Goal: Task Accomplishment & Management: Manage account settings

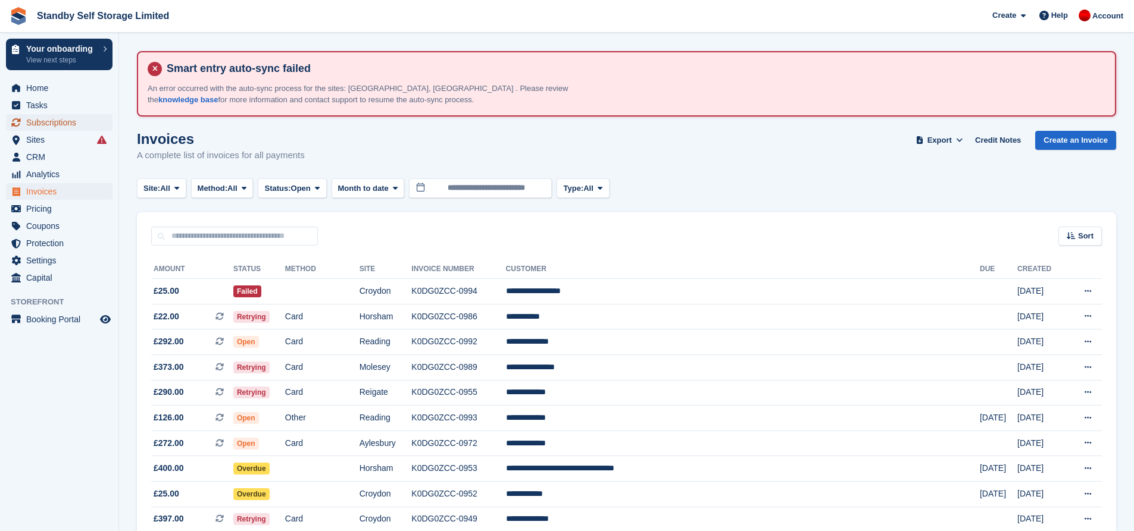
click at [82, 121] on span "Subscriptions" at bounding box center [61, 122] width 71 height 17
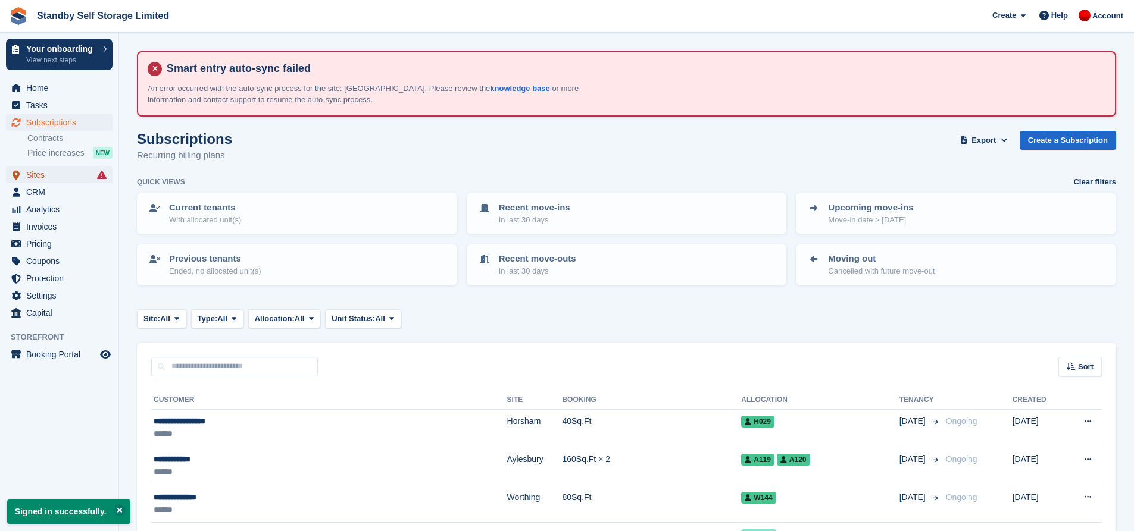
click at [42, 177] on span "Sites" at bounding box center [61, 175] width 71 height 17
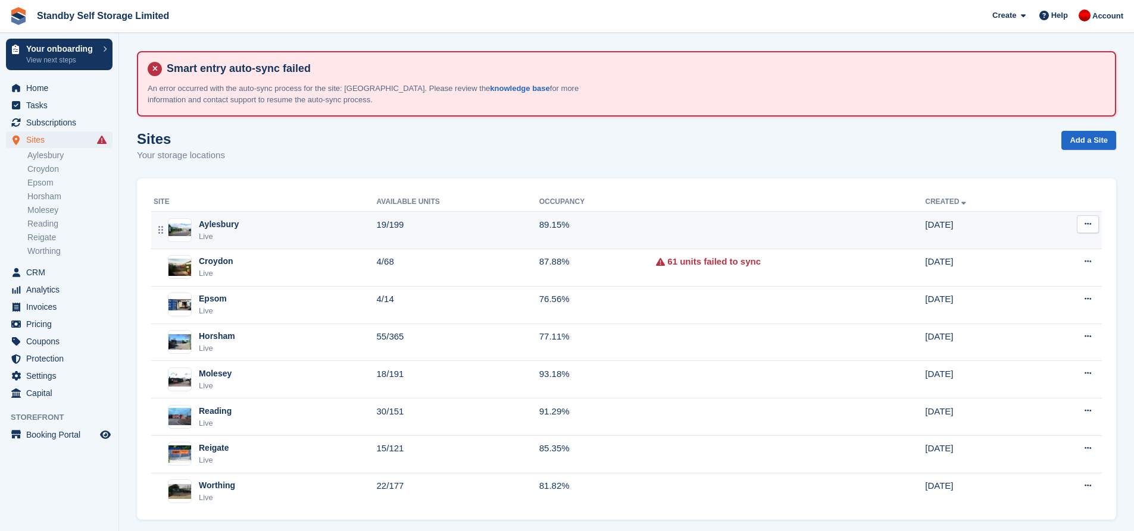
click at [445, 235] on td "19/199" at bounding box center [458, 230] width 162 height 37
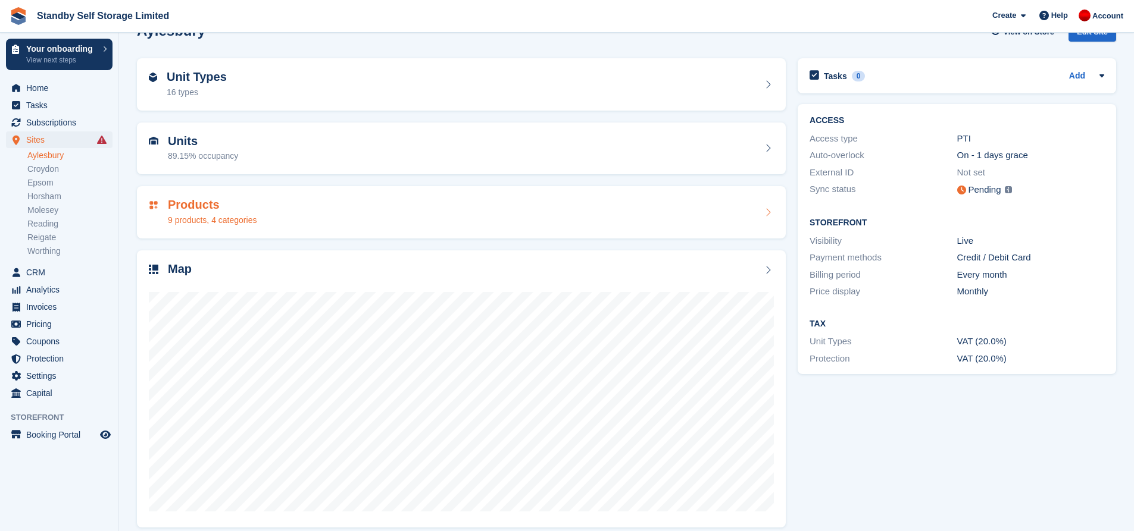
scroll to position [119, 0]
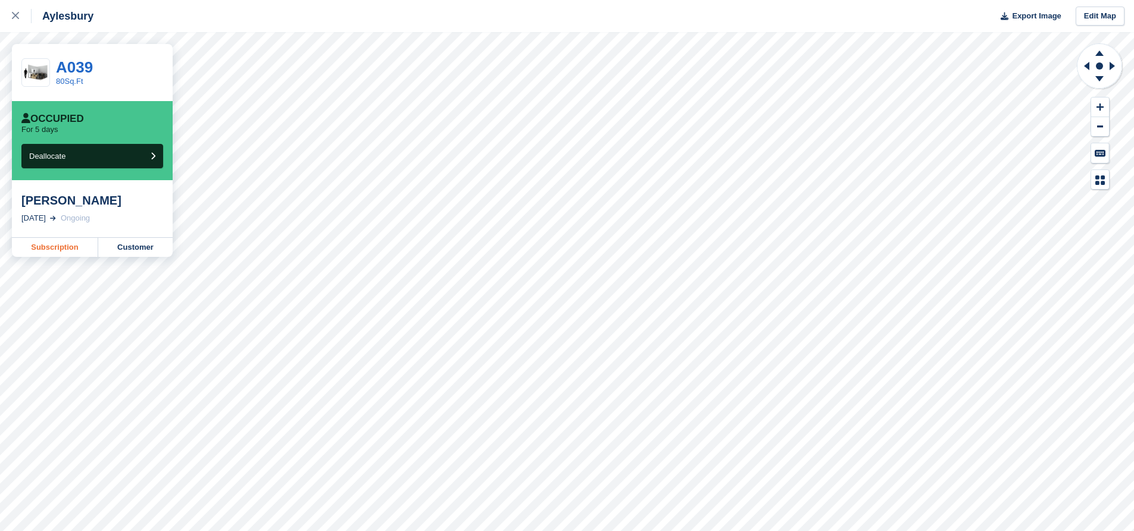
click at [83, 243] on link "Subscription" at bounding box center [55, 247] width 86 height 19
click at [138, 249] on link "Customer" at bounding box center [135, 247] width 74 height 19
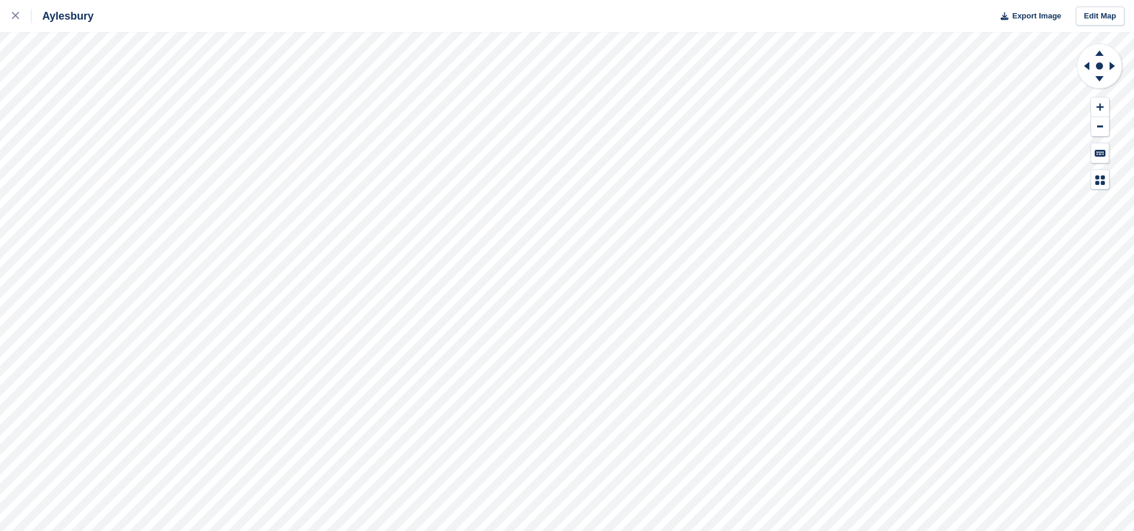
click at [109, 97] on div "Aylesbury Export Image Edit Map" at bounding box center [567, 265] width 1134 height 531
click at [89, 137] on div "Aylesbury Export Image Edit Map" at bounding box center [567, 265] width 1134 height 531
click at [94, 45] on div "Aylesbury Export Image Edit Map" at bounding box center [567, 265] width 1134 height 531
click at [1109, 64] on icon at bounding box center [1113, 66] width 15 height 31
click at [1110, 63] on icon at bounding box center [1111, 66] width 5 height 8
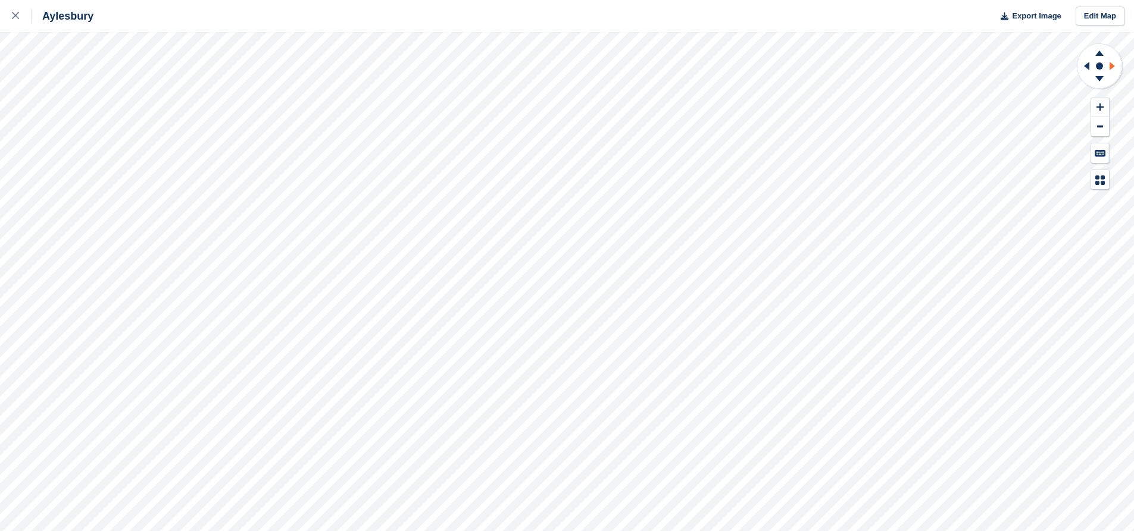
click at [1110, 63] on icon at bounding box center [1111, 66] width 5 height 8
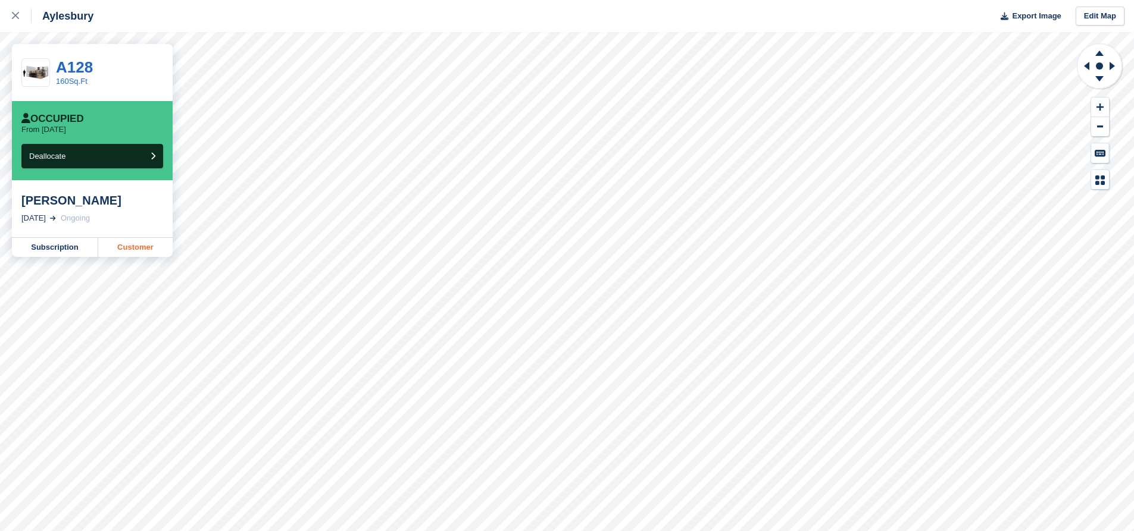
click at [136, 251] on link "Customer" at bounding box center [135, 247] width 74 height 19
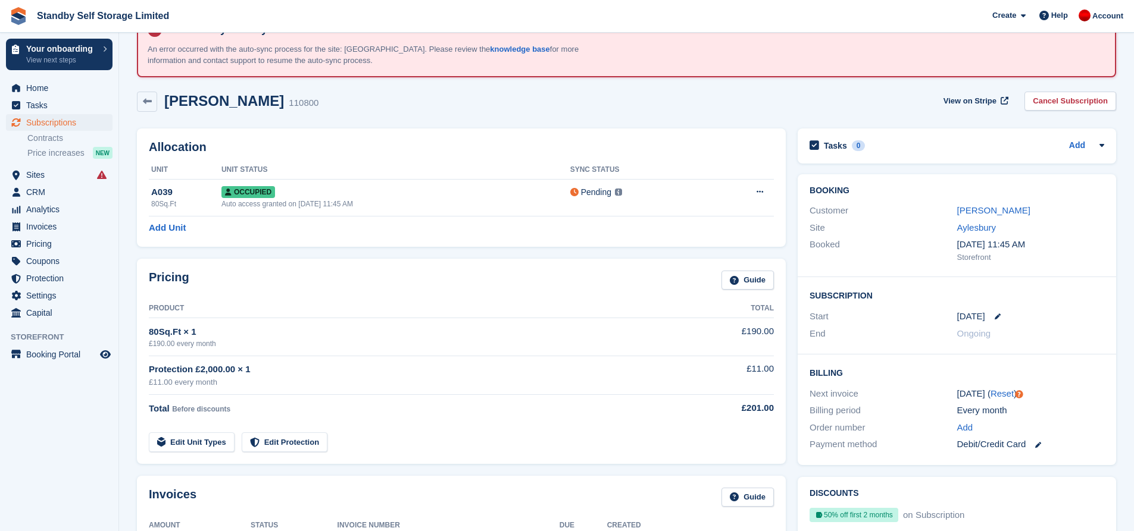
scroll to position [60, 0]
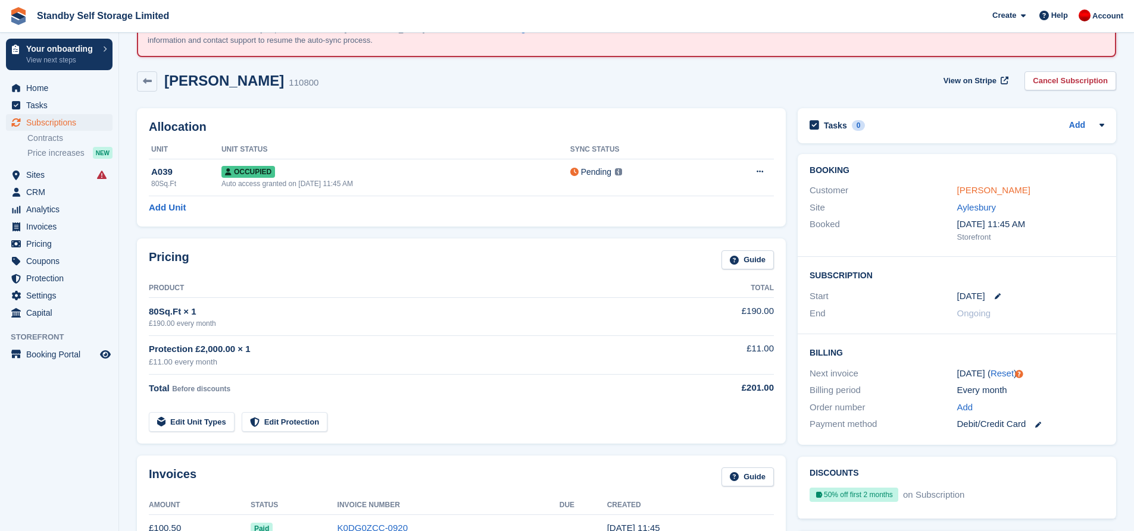
click at [971, 190] on link "[PERSON_NAME]" at bounding box center [993, 190] width 73 height 10
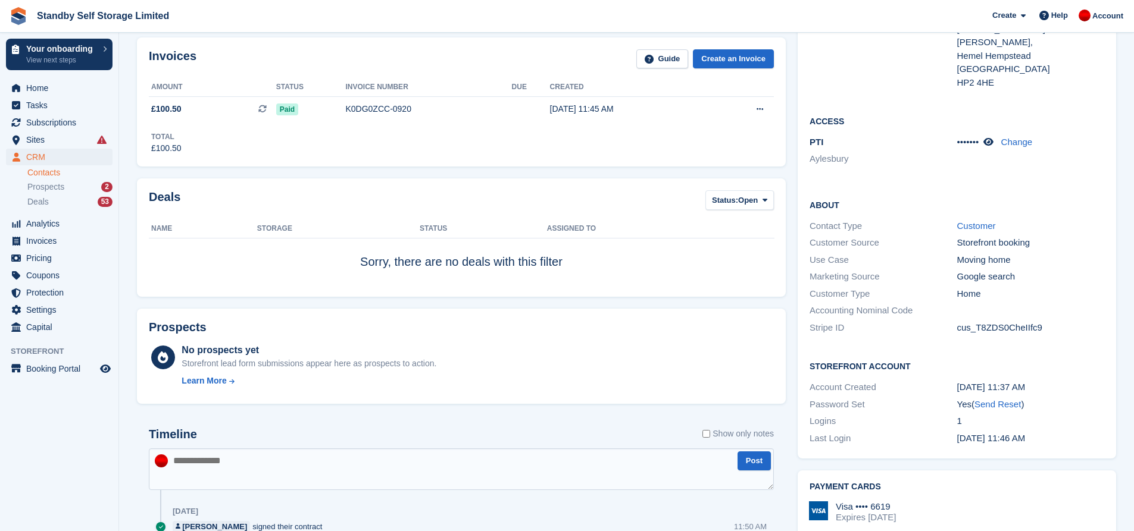
scroll to position [90, 0]
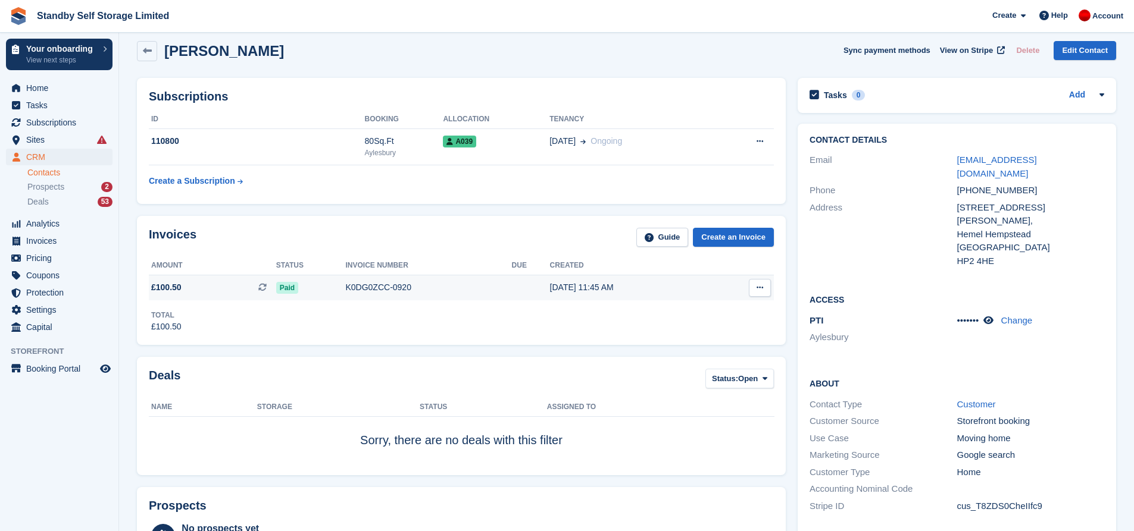
click at [377, 290] on div "K0DG0ZCC-0920" at bounding box center [428, 287] width 166 height 12
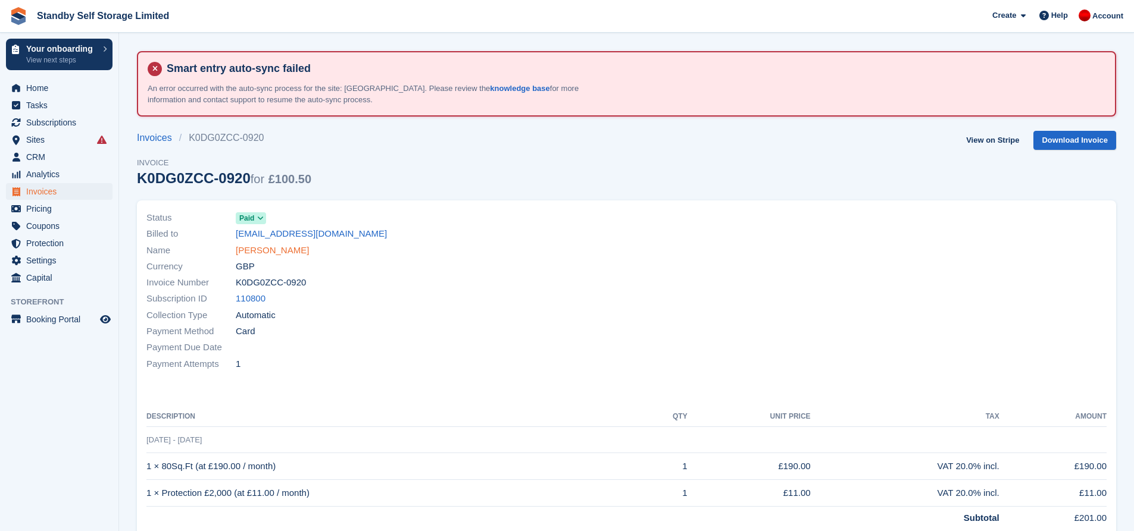
click at [272, 255] on link "[PERSON_NAME]" at bounding box center [272, 251] width 73 height 14
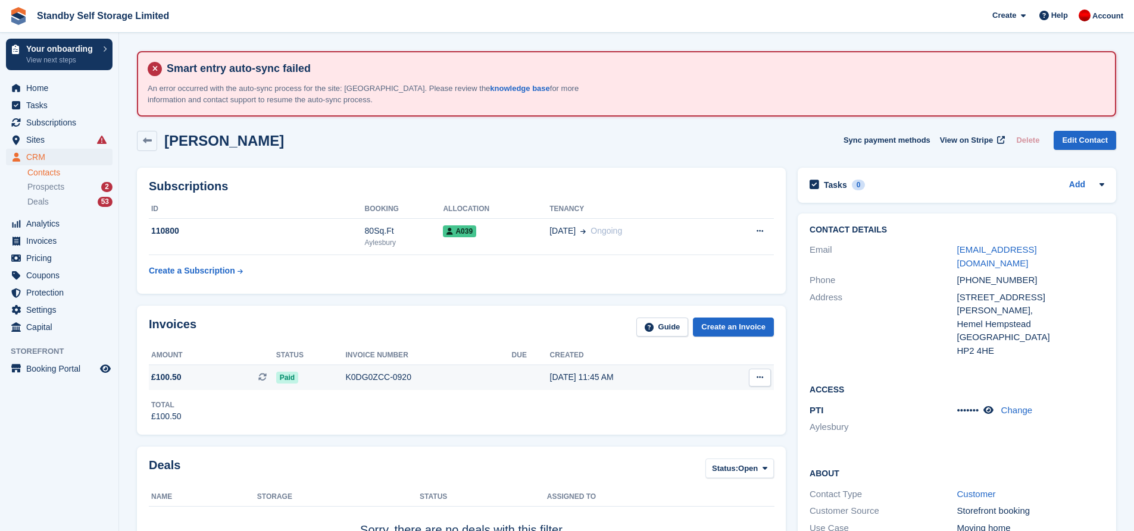
click at [601, 380] on div "[DATE] 11:45 AM" at bounding box center [630, 377] width 161 height 12
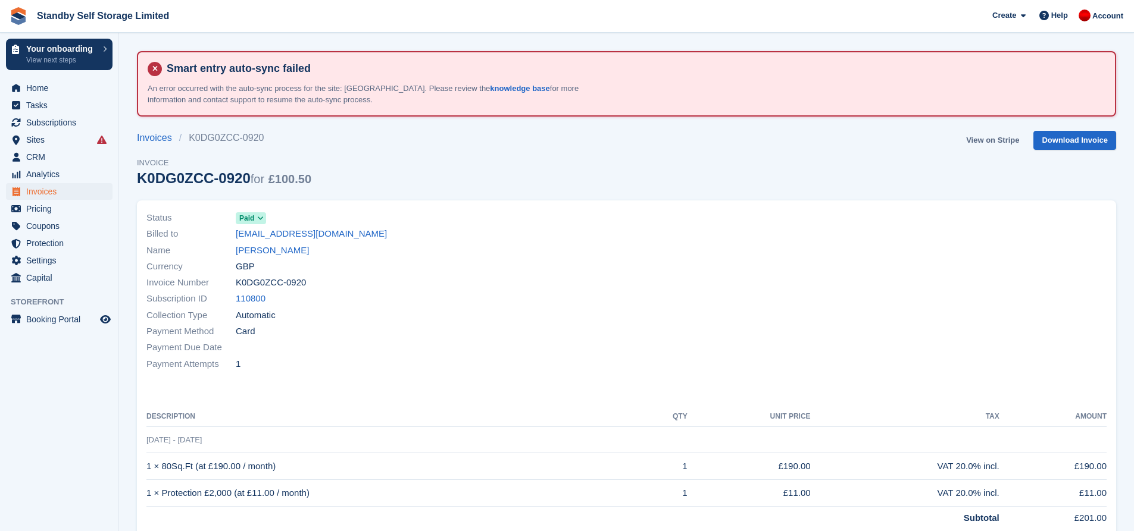
click at [994, 143] on link "View on Stripe" at bounding box center [992, 141] width 62 height 20
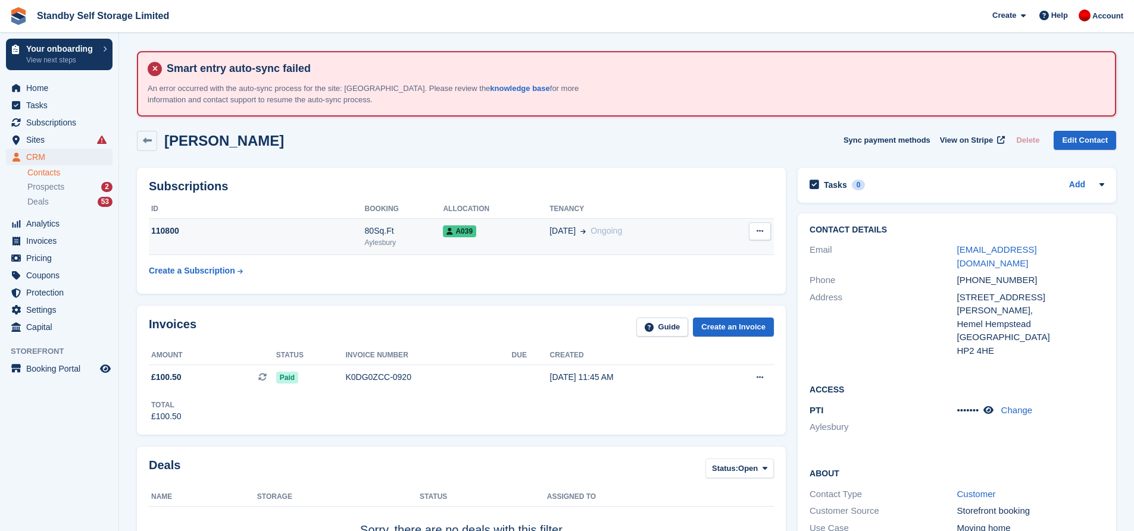
click at [765, 229] on button at bounding box center [760, 232] width 22 height 18
click at [715, 257] on p "Cancel subscription" at bounding box center [714, 254] width 104 height 15
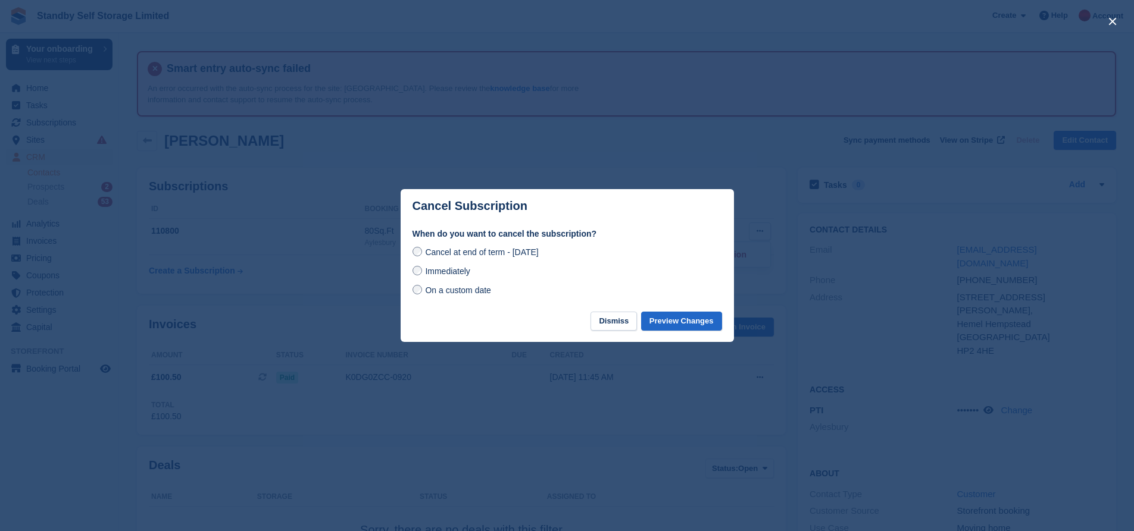
click at [444, 272] on span "Immediately" at bounding box center [447, 272] width 45 height 10
click at [676, 320] on button "Preview Changes" at bounding box center [681, 322] width 81 height 20
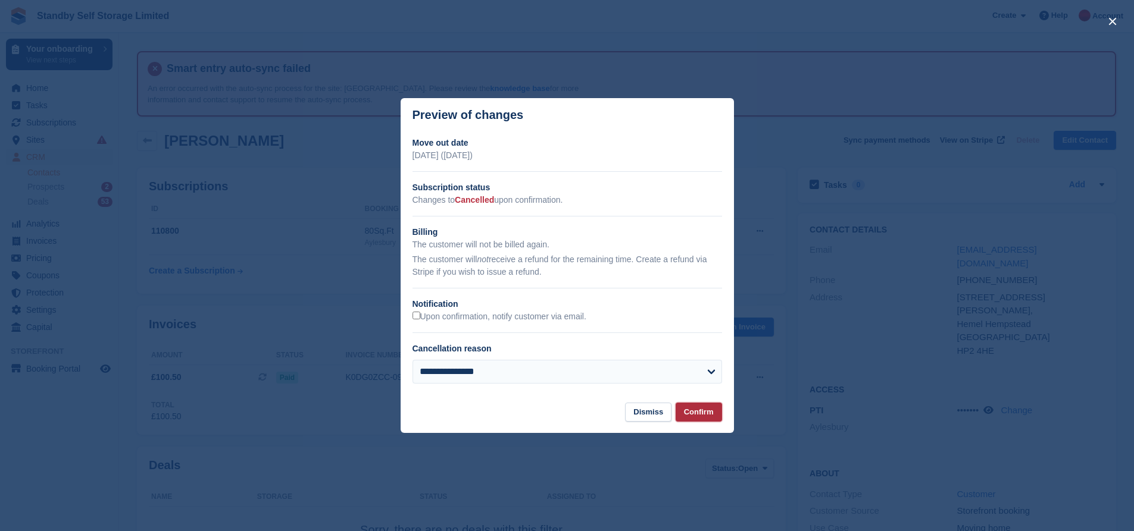
click at [704, 418] on button "Confirm" at bounding box center [698, 413] width 46 height 20
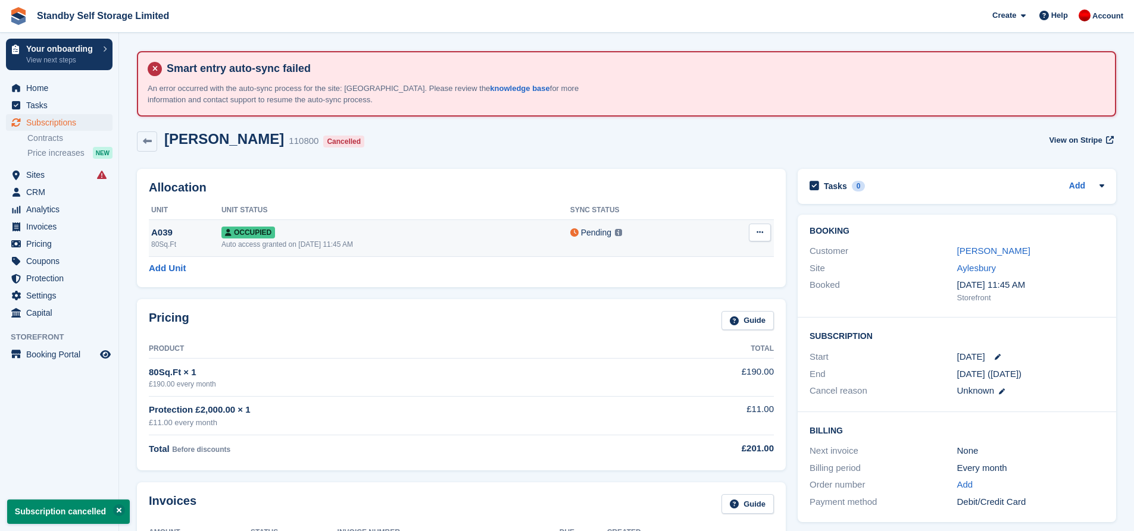
click at [756, 234] on icon at bounding box center [759, 233] width 7 height 8
click at [693, 278] on p "Deallocate" at bounding box center [714, 281] width 104 height 15
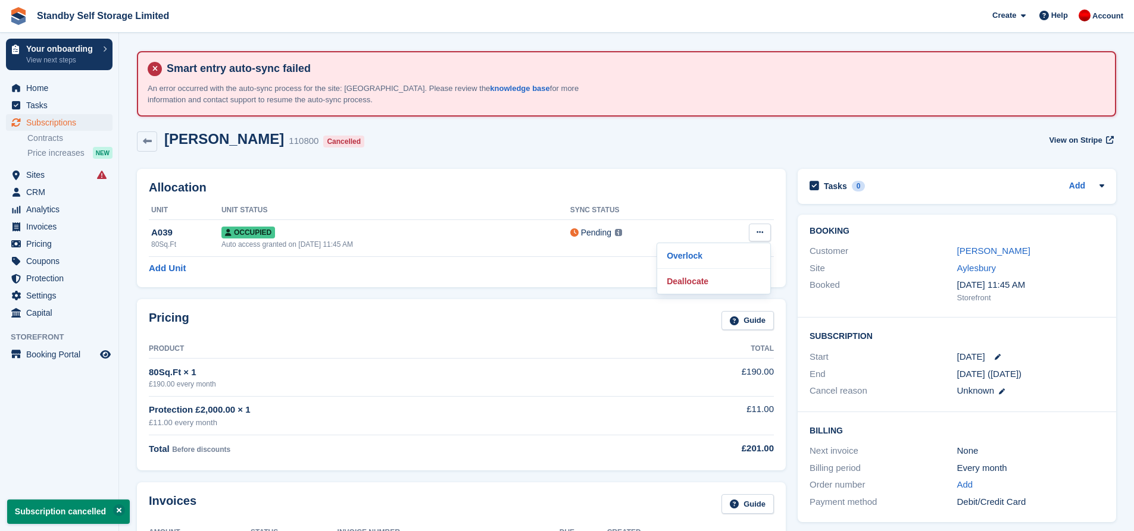
click at [576, 139] on div "Gitta Farkas 110800 Cancelled View on Stripe" at bounding box center [626, 141] width 979 height 21
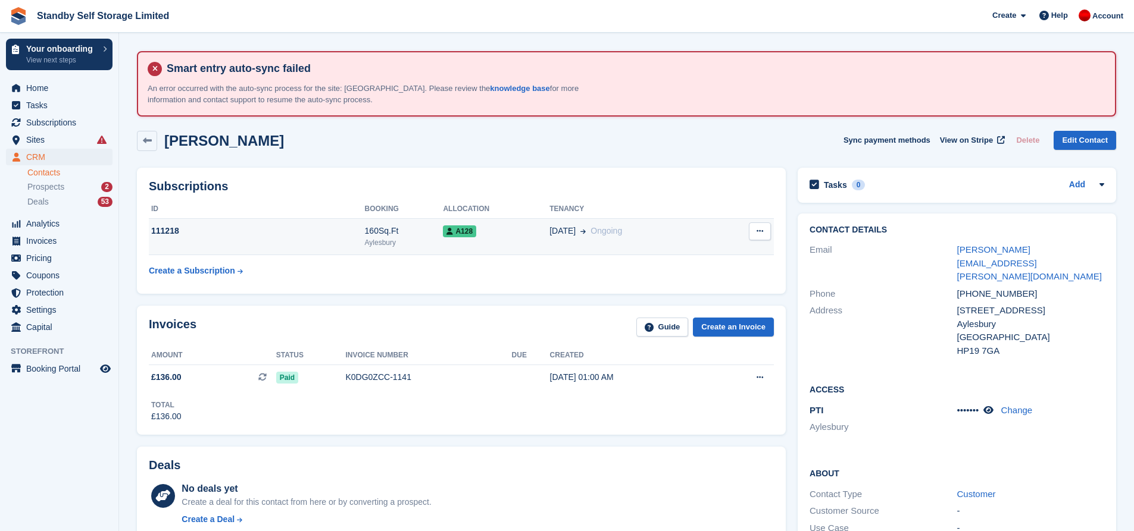
click at [515, 240] on td "A128" at bounding box center [496, 237] width 107 height 36
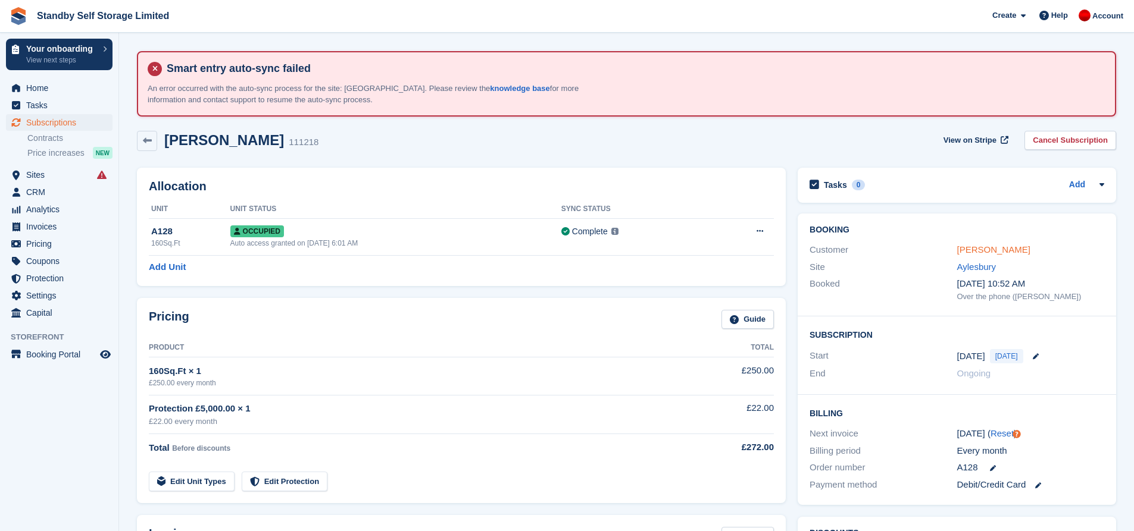
click at [977, 252] on link "James Timms" at bounding box center [993, 250] width 73 height 10
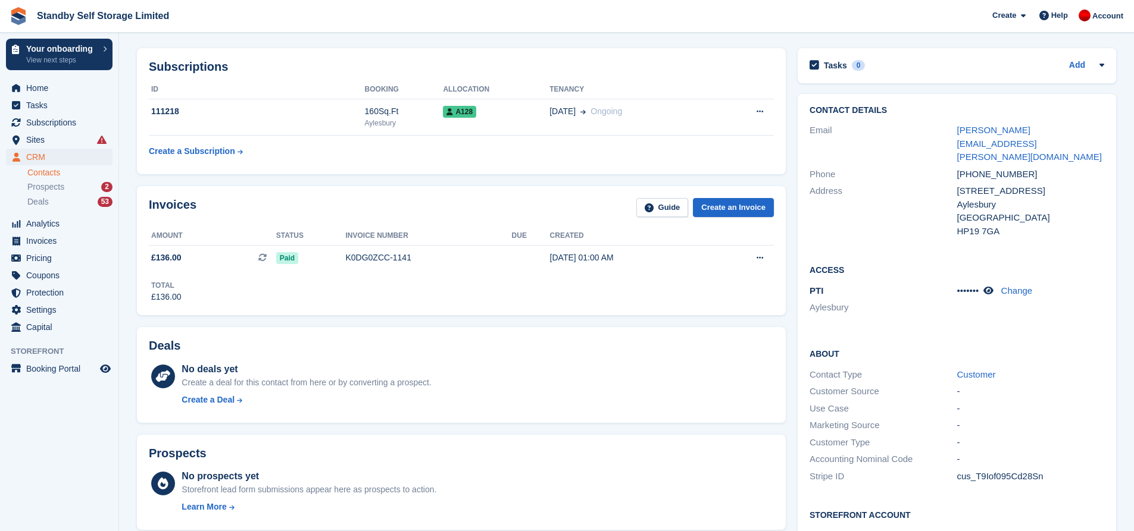
scroll to position [119, 0]
click at [993, 287] on icon at bounding box center [988, 291] width 10 height 9
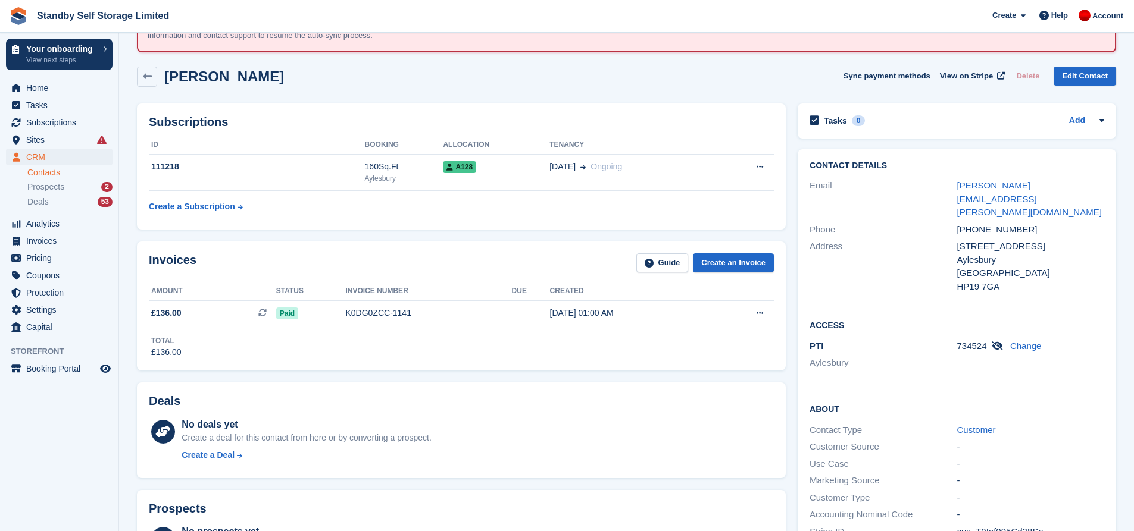
scroll to position [0, 0]
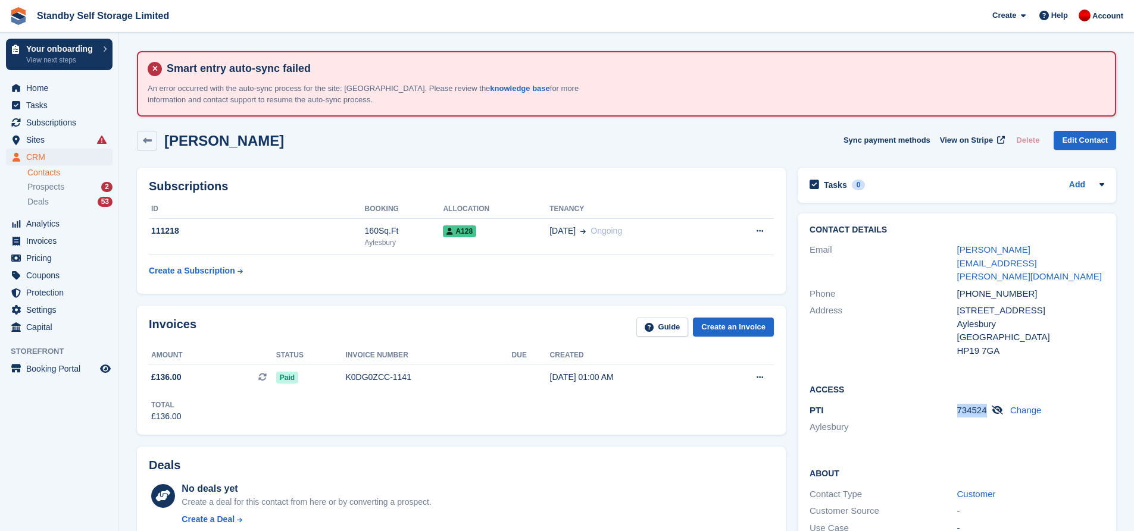
drag, startPoint x: 984, startPoint y: 384, endPoint x: 957, endPoint y: 382, distance: 27.5
click at [957, 405] on span "734524" at bounding box center [972, 410] width 30 height 10
click at [957, 415] on div "Access PTI Aylesbury 734524 Change" at bounding box center [956, 413] width 318 height 84
drag, startPoint x: 954, startPoint y: 386, endPoint x: 979, endPoint y: 384, distance: 25.1
click at [979, 402] on div "PTI Aylesbury 734524 Change" at bounding box center [956, 420] width 295 height 36
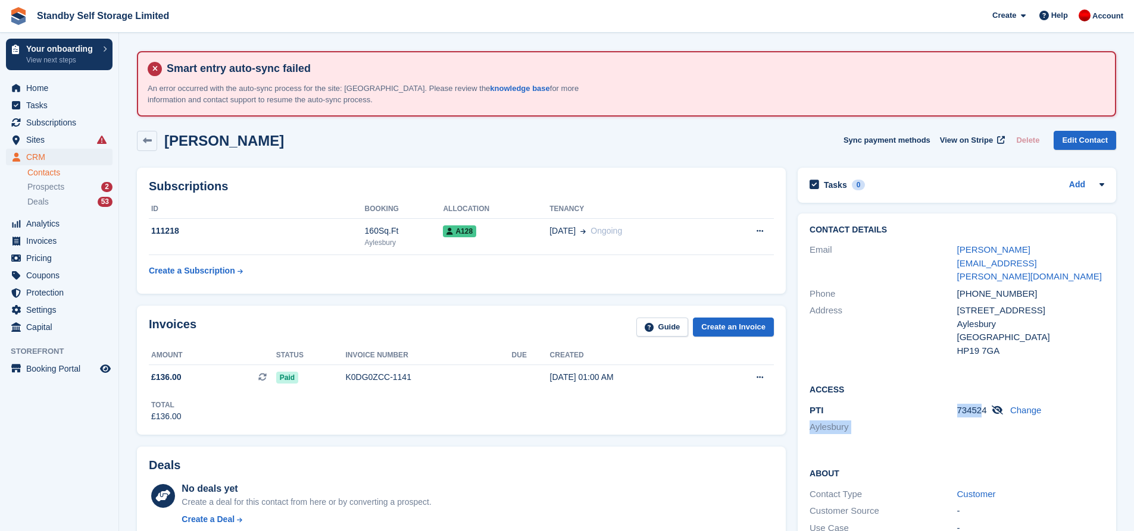
click at [977, 416] on div "Access PTI Aylesbury 734524 Change" at bounding box center [956, 413] width 318 height 84
drag, startPoint x: 983, startPoint y: 385, endPoint x: 958, endPoint y: 383, distance: 25.1
click at [958, 405] on span "734524" at bounding box center [972, 410] width 30 height 10
click at [966, 404] on div "734524 Change" at bounding box center [1030, 420] width 147 height 33
click at [966, 405] on span "734524" at bounding box center [972, 410] width 30 height 10
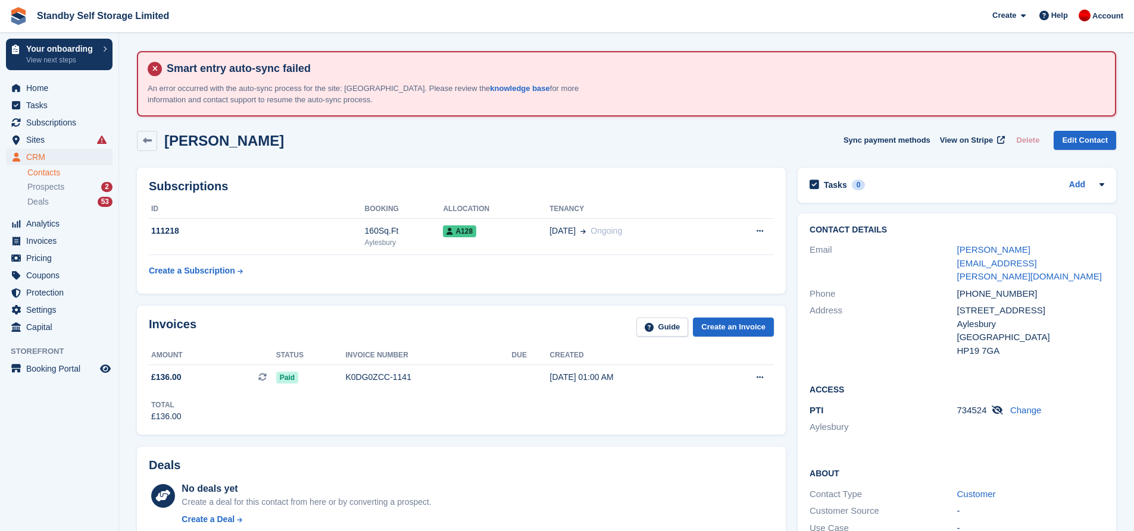
click at [977, 405] on span "734524" at bounding box center [972, 410] width 30 height 10
drag, startPoint x: 984, startPoint y: 385, endPoint x: 959, endPoint y: 384, distance: 25.0
click at [959, 405] on span "734524" at bounding box center [972, 410] width 30 height 10
click at [961, 409] on div "734524 Change" at bounding box center [1030, 420] width 147 height 33
click at [966, 405] on span "734524" at bounding box center [972, 410] width 30 height 10
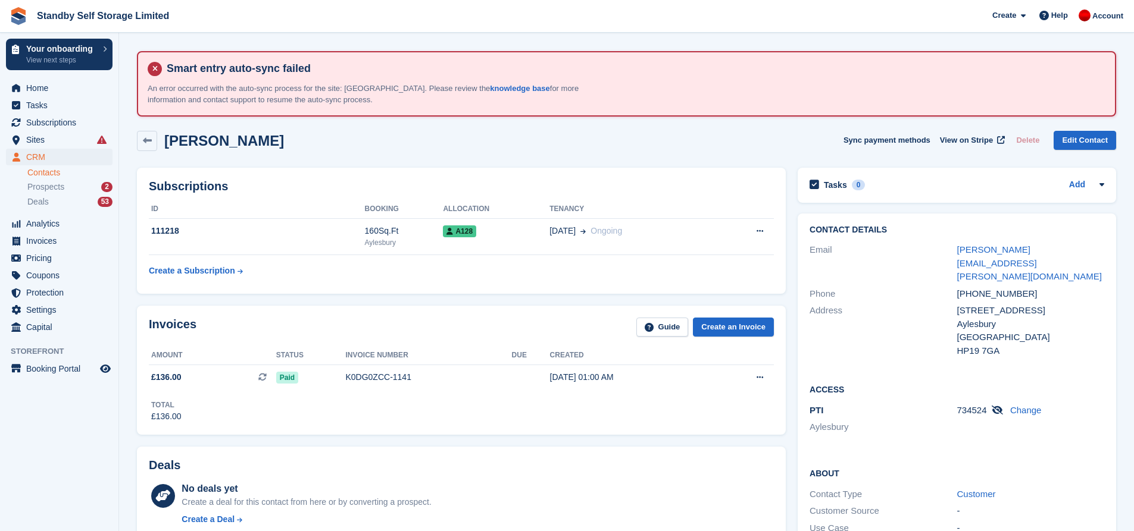
click at [975, 405] on span "734524" at bounding box center [972, 410] width 30 height 10
drag, startPoint x: 985, startPoint y: 383, endPoint x: 959, endPoint y: 386, distance: 26.3
click at [959, 405] on span "734524" at bounding box center [972, 410] width 30 height 10
click at [965, 405] on span "734524" at bounding box center [972, 410] width 30 height 10
click at [977, 405] on span "734524" at bounding box center [972, 410] width 30 height 10
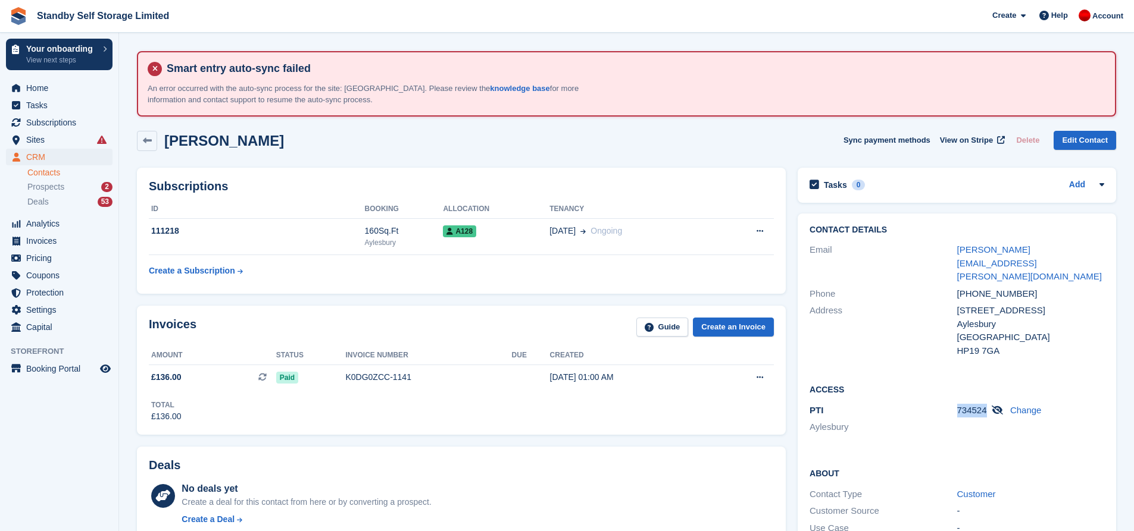
drag, startPoint x: 984, startPoint y: 387, endPoint x: 957, endPoint y: 388, distance: 26.8
click at [957, 405] on span "734524" at bounding box center [972, 410] width 30 height 10
click at [961, 383] on h2 "Access" at bounding box center [956, 389] width 295 height 12
click at [967, 405] on span "734524" at bounding box center [972, 410] width 30 height 10
click at [77, 185] on div "Prospects 2" at bounding box center [69, 186] width 85 height 11
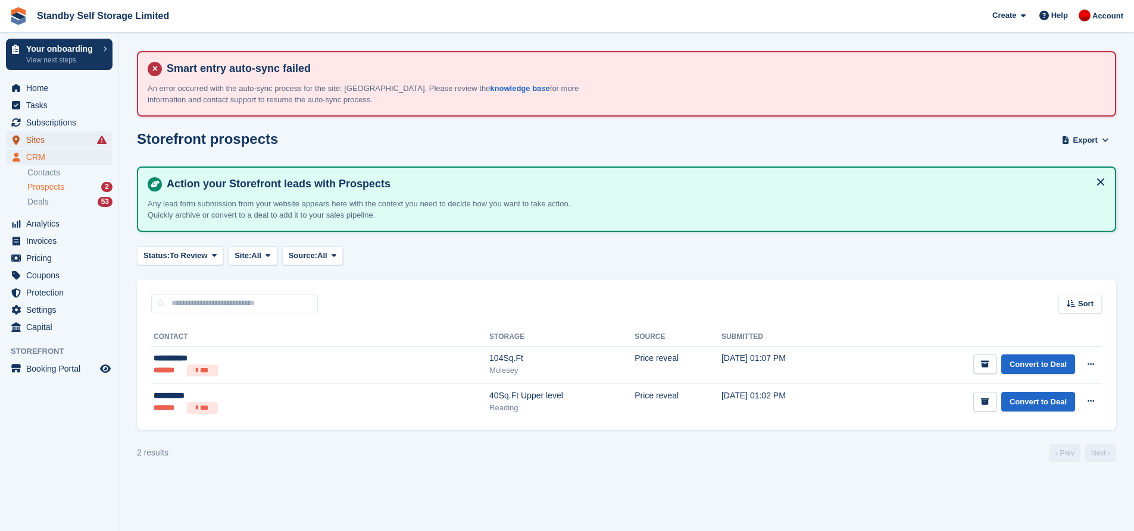
click at [48, 139] on span "Sites" at bounding box center [61, 140] width 71 height 17
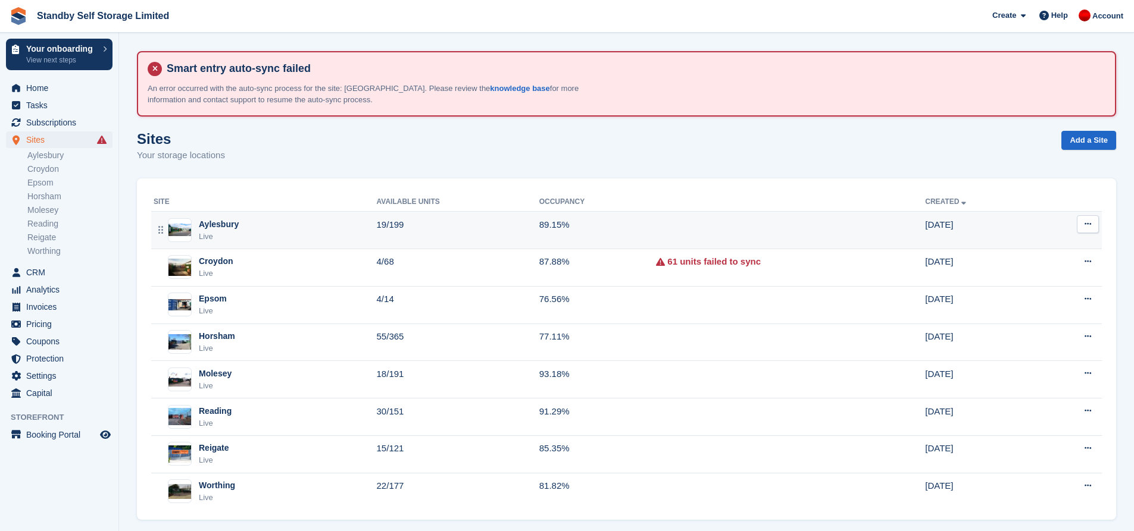
click at [652, 221] on td "89.15%" at bounding box center [597, 230] width 117 height 37
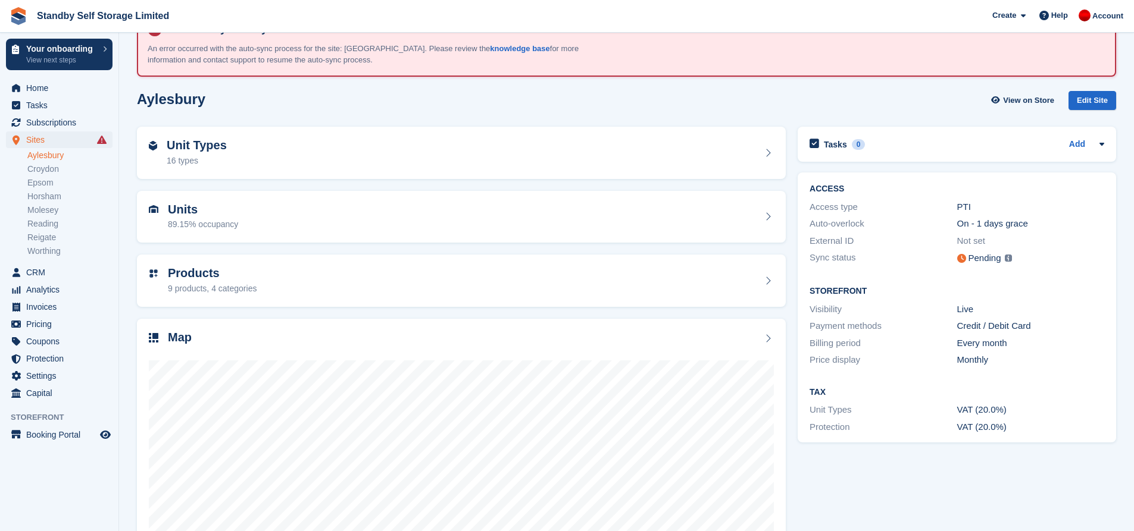
scroll to position [61, 0]
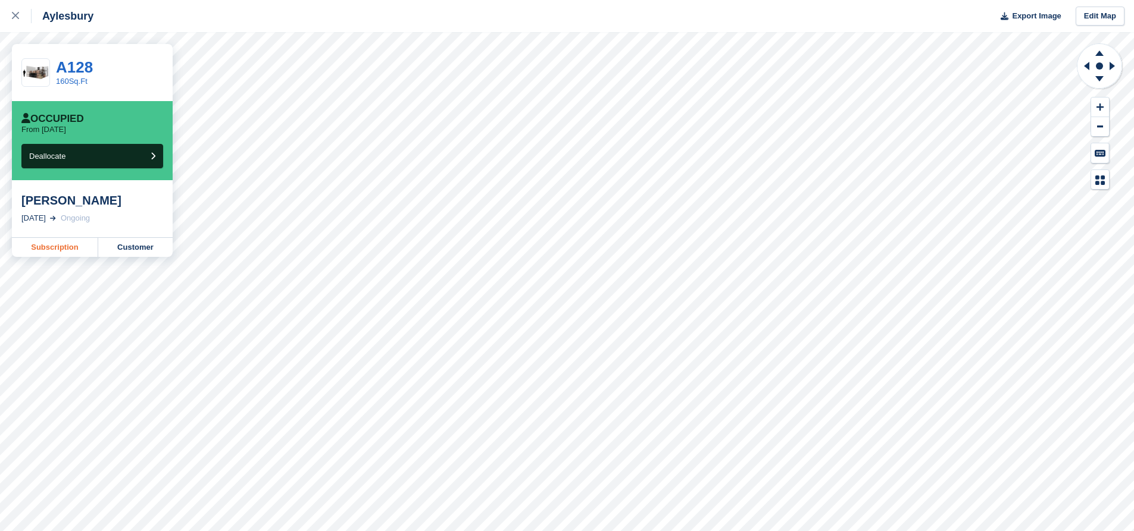
click at [55, 245] on link "Subscription" at bounding box center [55, 247] width 86 height 19
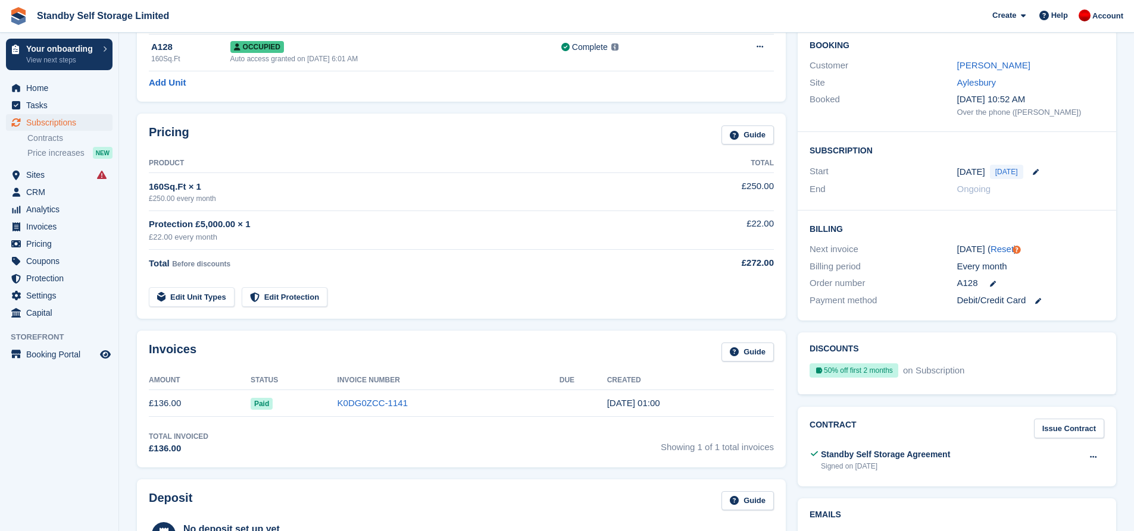
scroll to position [109, 0]
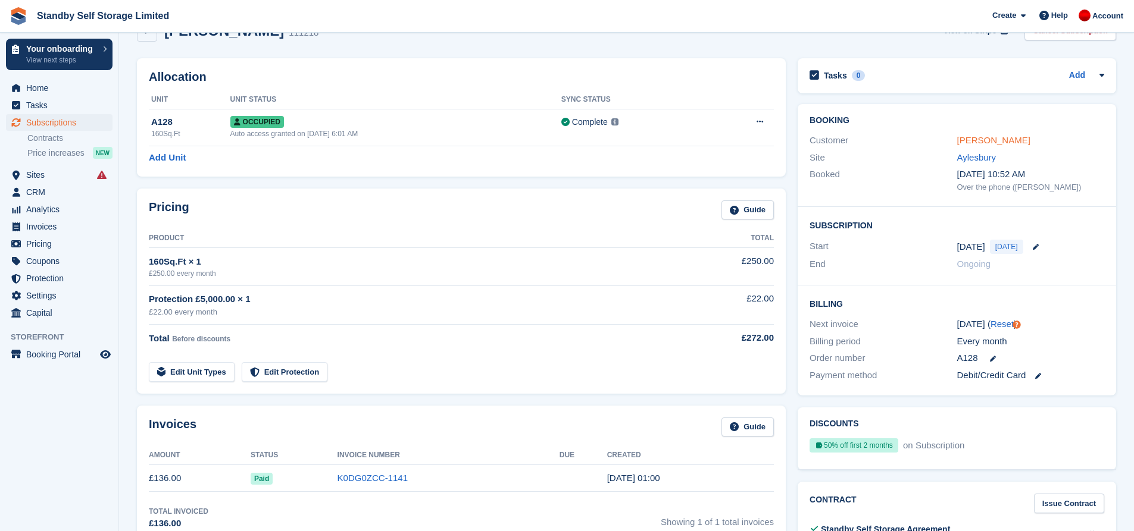
click at [979, 144] on link "[PERSON_NAME]" at bounding box center [993, 140] width 73 height 10
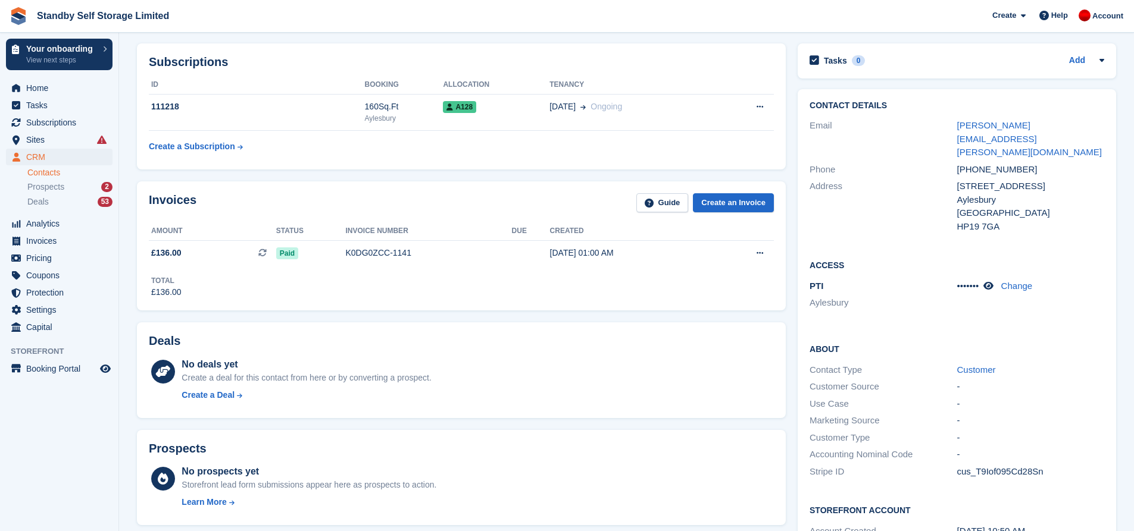
scroll to position [162, 0]
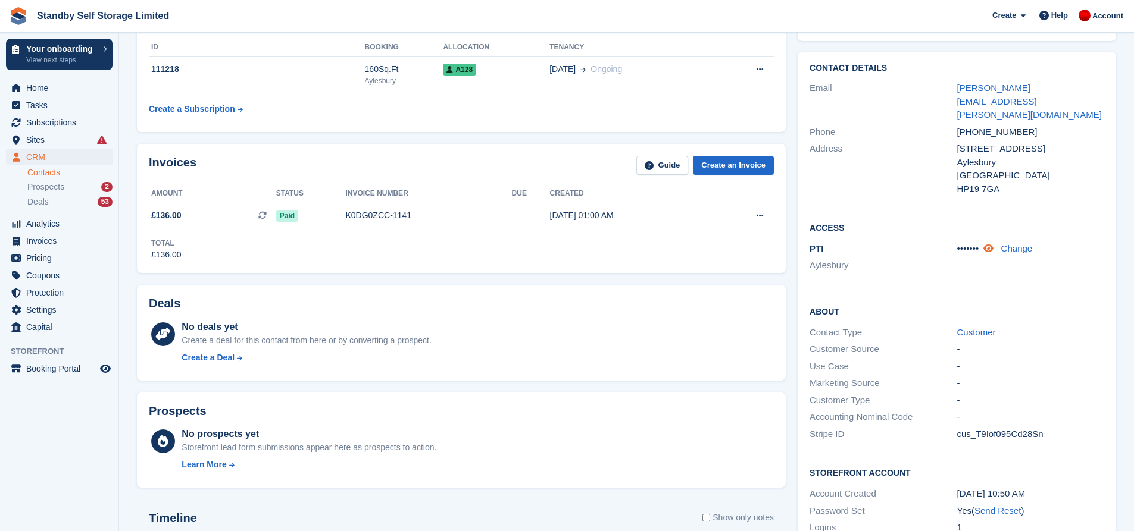
click at [990, 244] on icon at bounding box center [988, 248] width 10 height 9
click at [1022, 243] on link "Change" at bounding box center [1026, 248] width 32 height 10
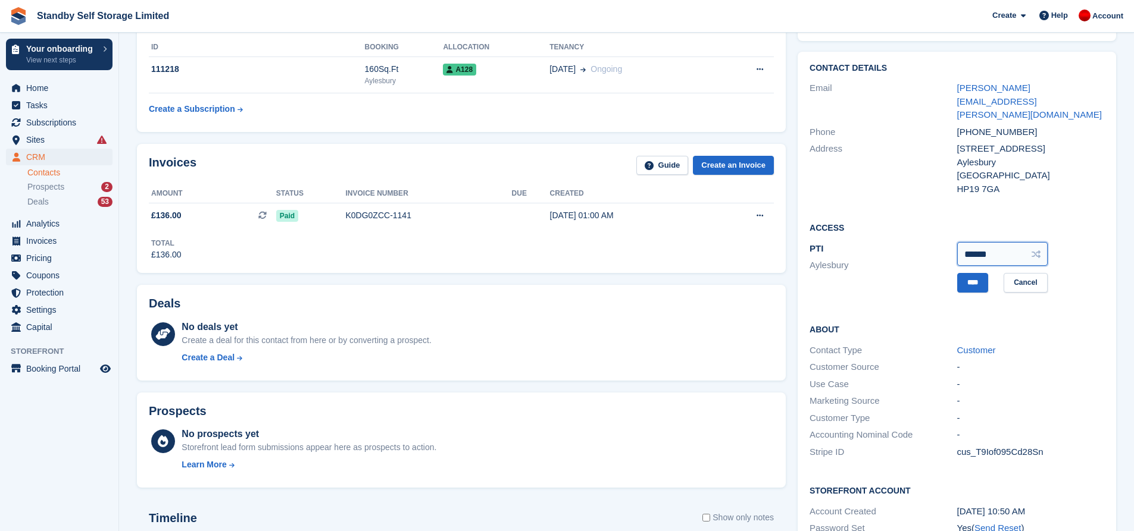
click at [1006, 242] on input "******" at bounding box center [1002, 254] width 90 height 24
type input "******"
click at [973, 273] on input "****" at bounding box center [972, 283] width 31 height 20
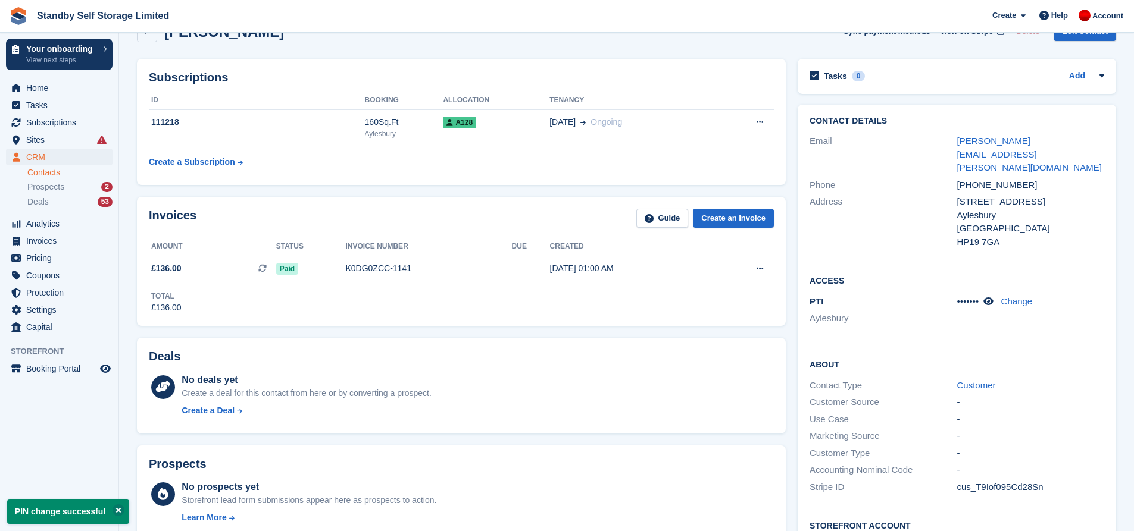
scroll to position [0, 0]
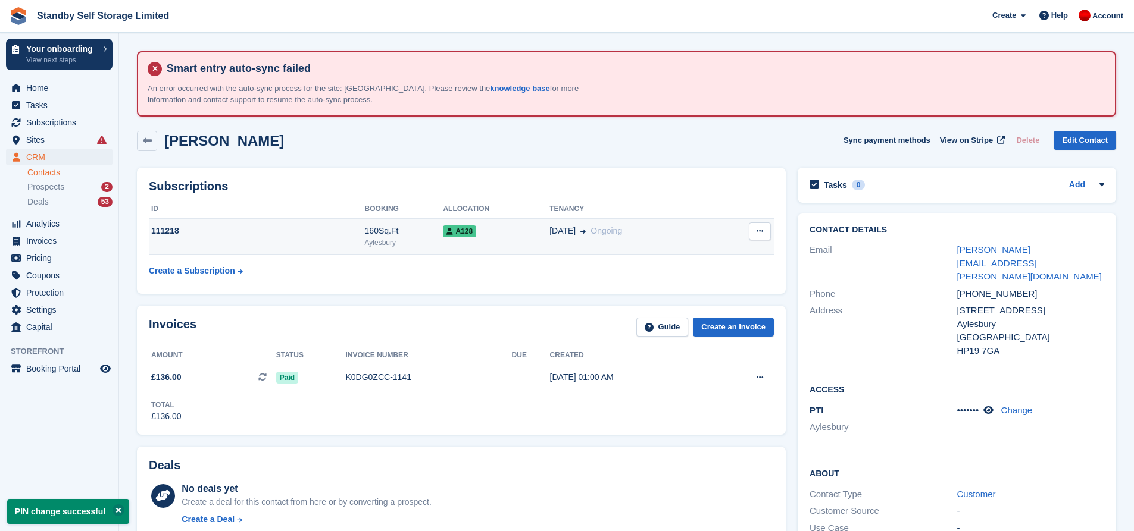
click at [505, 242] on td "A128" at bounding box center [496, 237] width 107 height 36
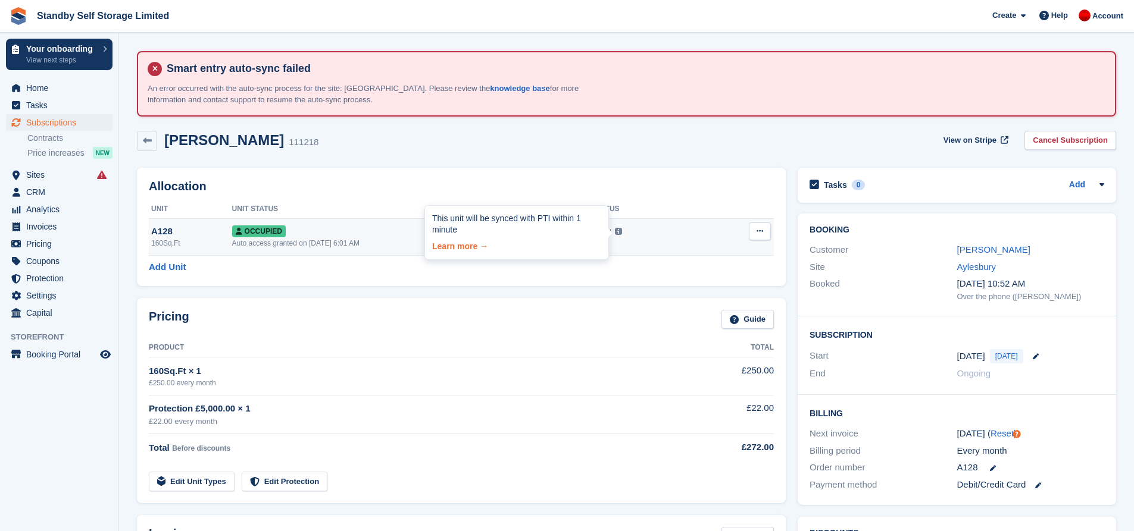
click at [446, 249] on link "Learn more →" at bounding box center [516, 244] width 169 height 17
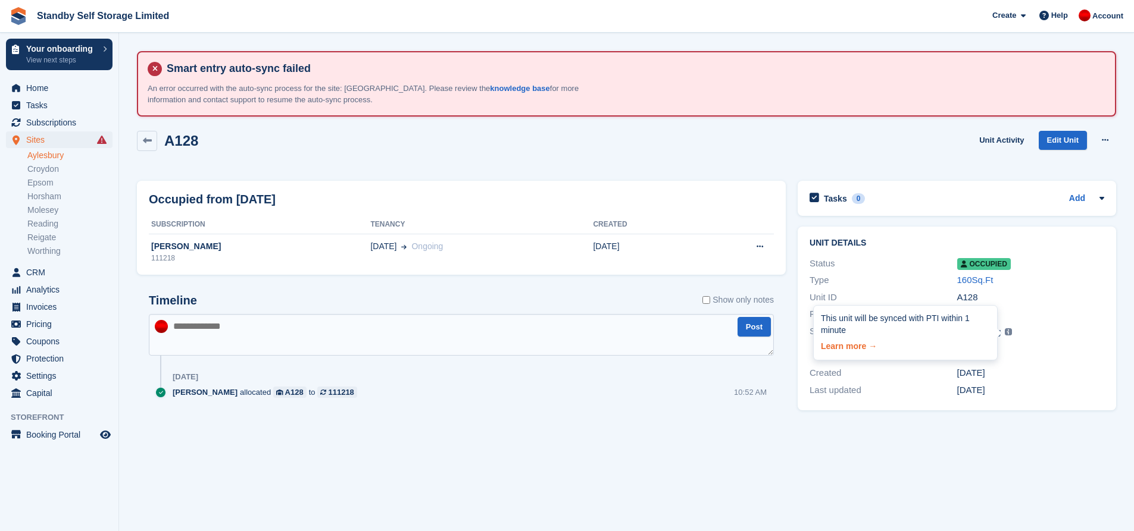
click at [868, 342] on link "Learn more →" at bounding box center [905, 344] width 169 height 17
click at [630, 165] on div "A128 Unit Activity Edit Unit Overlock Deallocate" at bounding box center [626, 150] width 991 height 51
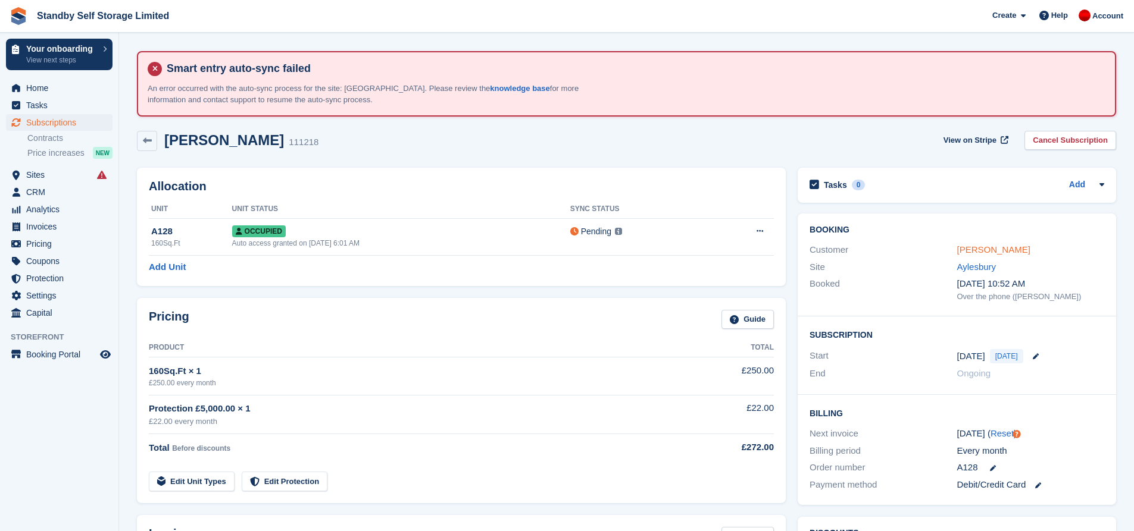
click at [981, 251] on link "[PERSON_NAME]" at bounding box center [993, 250] width 73 height 10
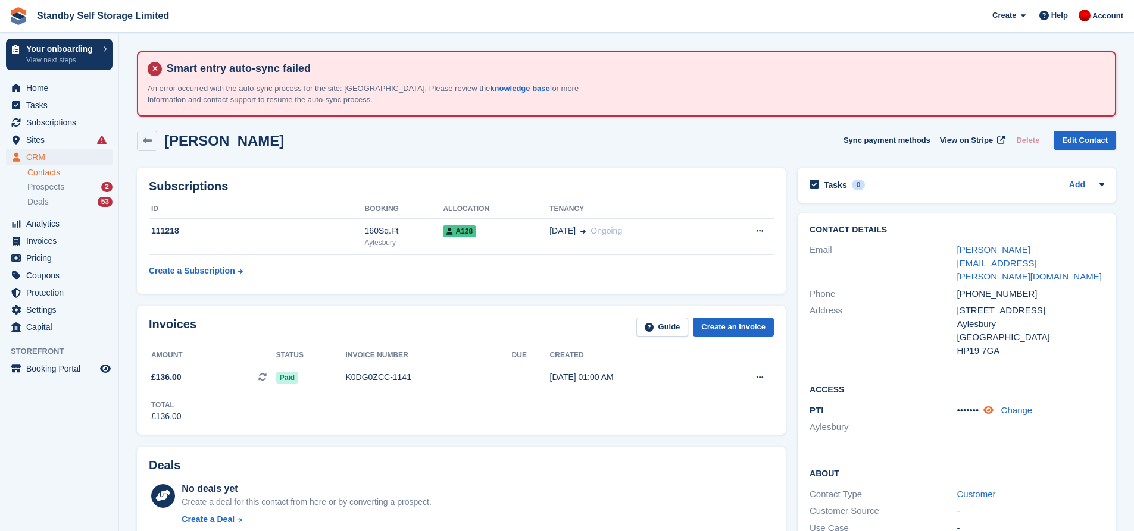
click at [991, 406] on icon at bounding box center [988, 410] width 10 height 9
click at [1028, 405] on link "Change" at bounding box center [1026, 410] width 32 height 10
click at [999, 404] on input "******" at bounding box center [1002, 416] width 90 height 24
type input "******"
click at [964, 435] on input "****" at bounding box center [972, 445] width 31 height 20
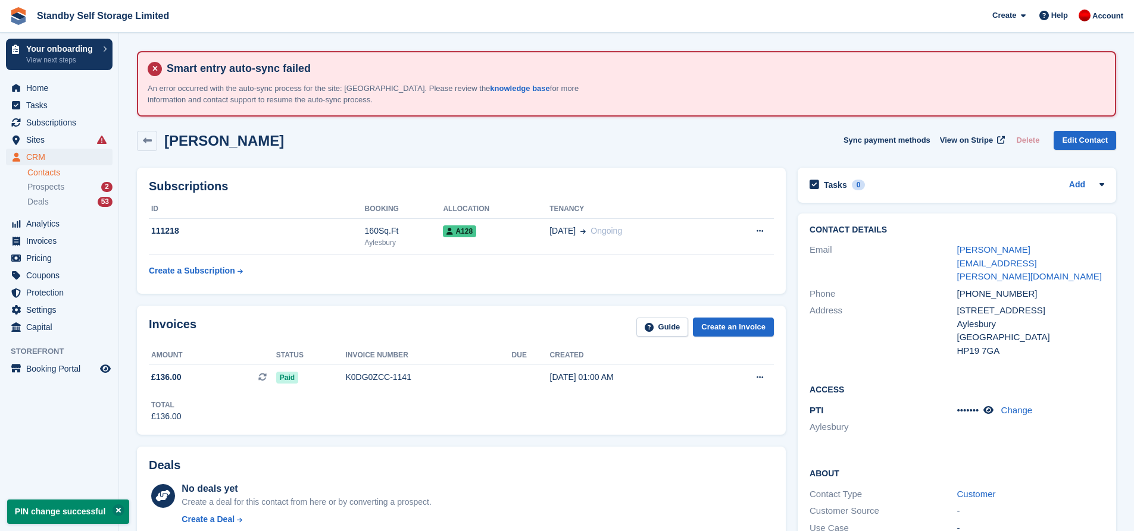
click at [900, 340] on div "Contact Details Email timms.james@outlook.com Phone +447740404666 Address 20 We…" at bounding box center [956, 293] width 318 height 158
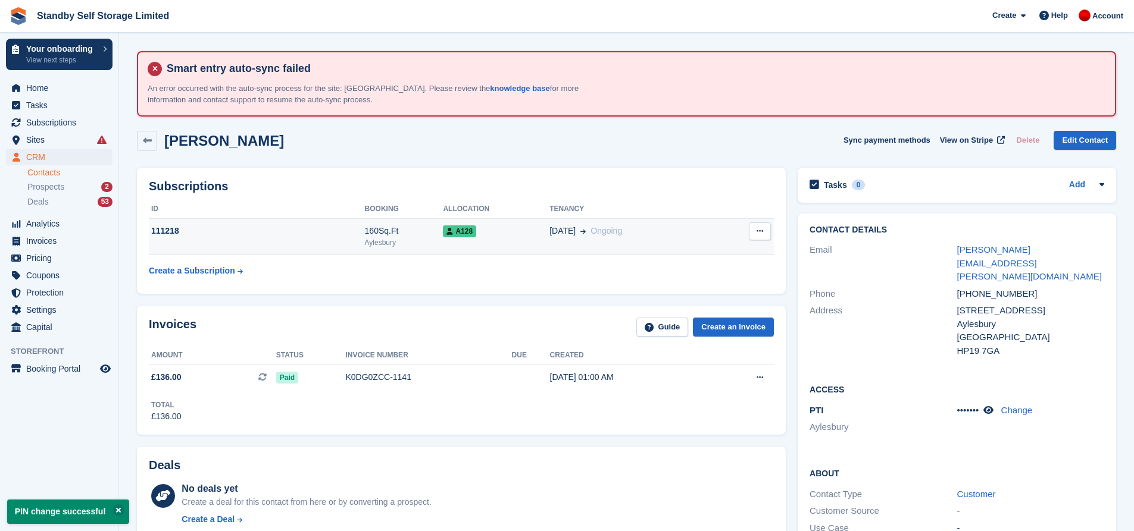
click at [521, 226] on div "A128" at bounding box center [496, 231] width 107 height 12
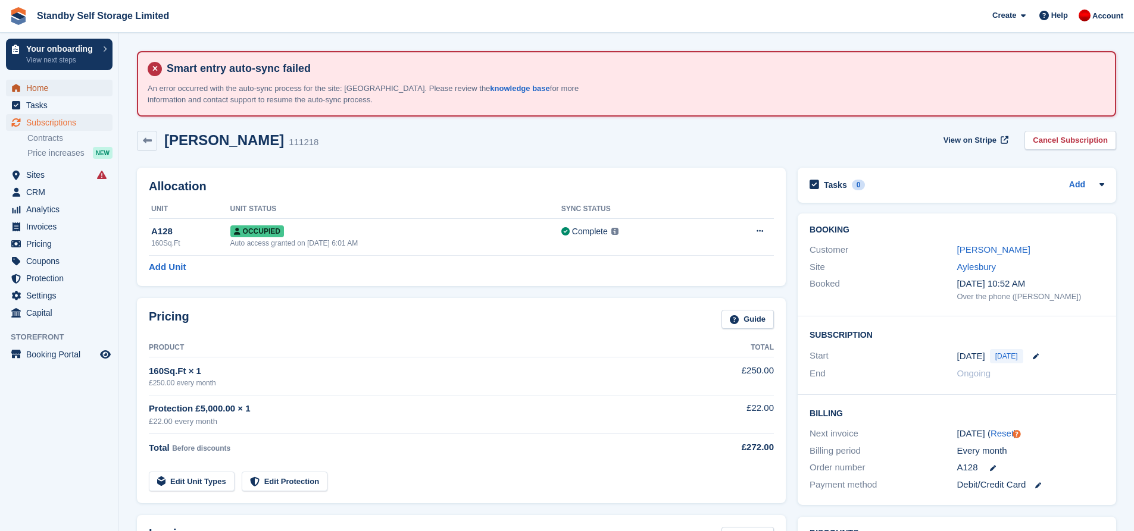
click at [52, 88] on span "Home" at bounding box center [61, 88] width 71 height 17
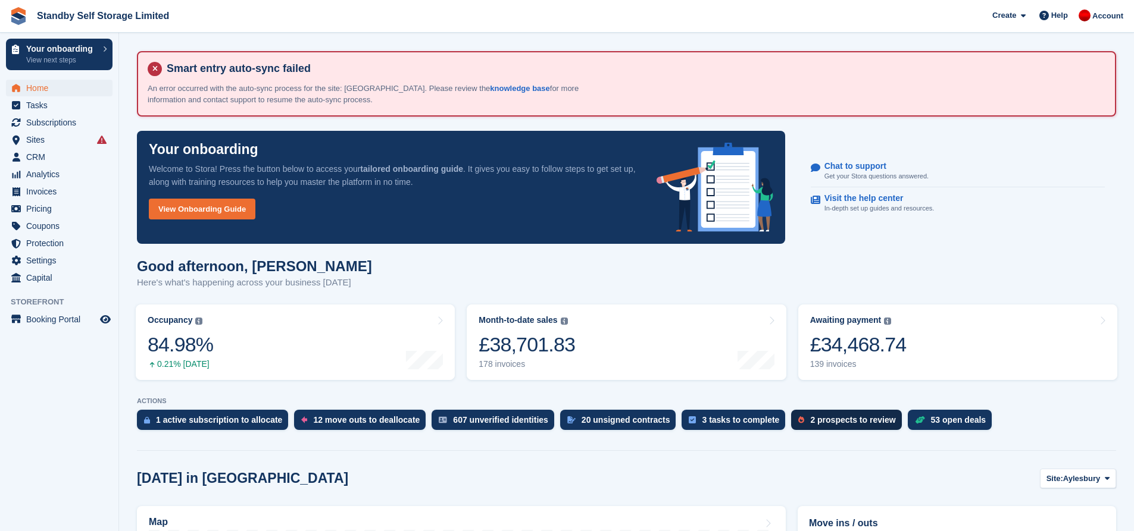
click at [811, 420] on div "2 prospects to review" at bounding box center [852, 420] width 85 height 10
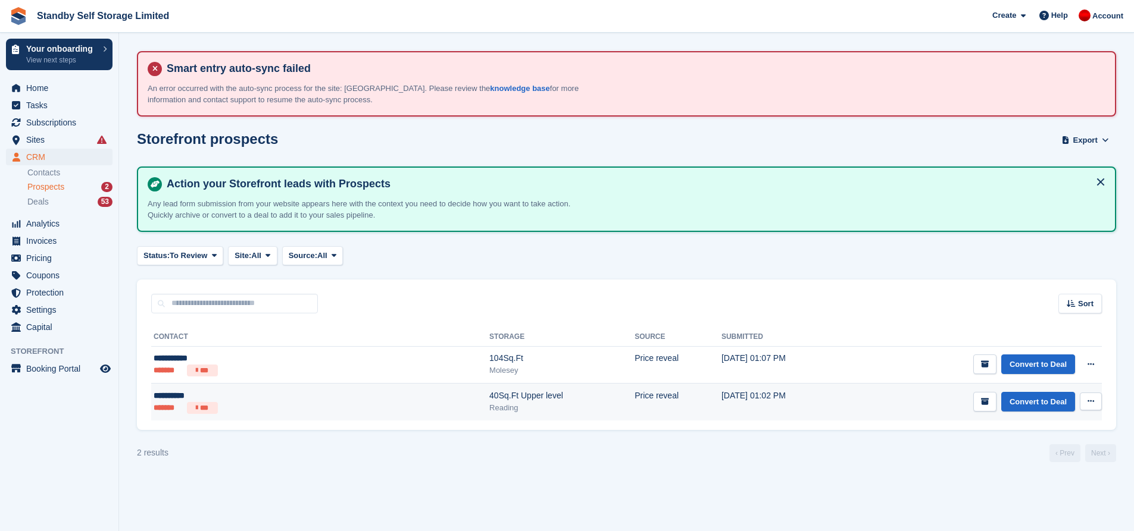
click at [489, 403] on div "Reading" at bounding box center [561, 408] width 145 height 12
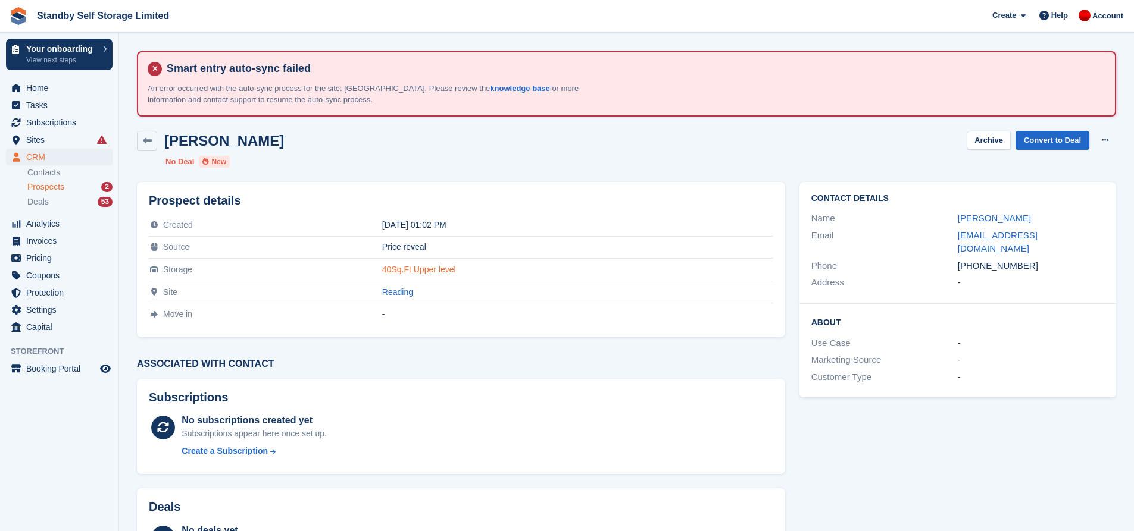
click at [408, 273] on link "40Sq.Ft Upper level" at bounding box center [419, 270] width 74 height 10
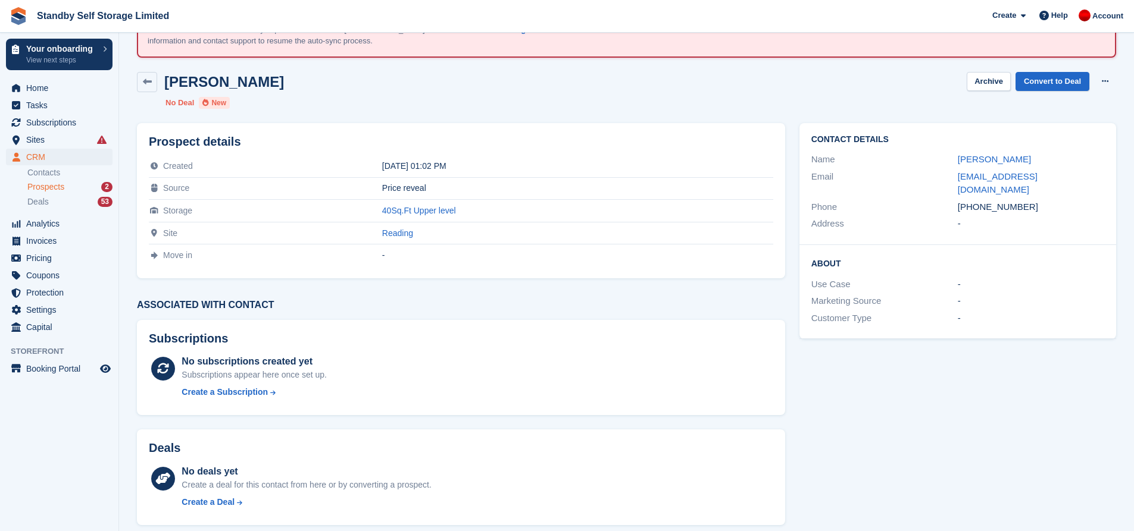
scroll to position [60, 0]
drag, startPoint x: 956, startPoint y: 193, endPoint x: 974, endPoint y: 189, distance: 17.8
click at [974, 198] on div "Phone +919087654321" at bounding box center [957, 206] width 293 height 17
copy div "+91"
click at [1100, 78] on button at bounding box center [1105, 81] width 22 height 18
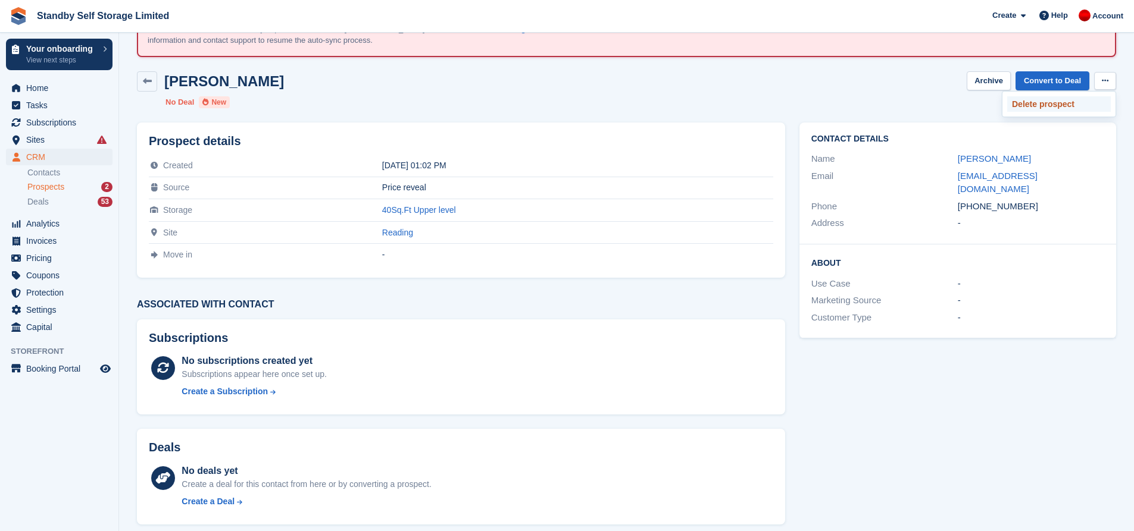
click at [1030, 103] on p "Delete prospect" at bounding box center [1059, 103] width 104 height 15
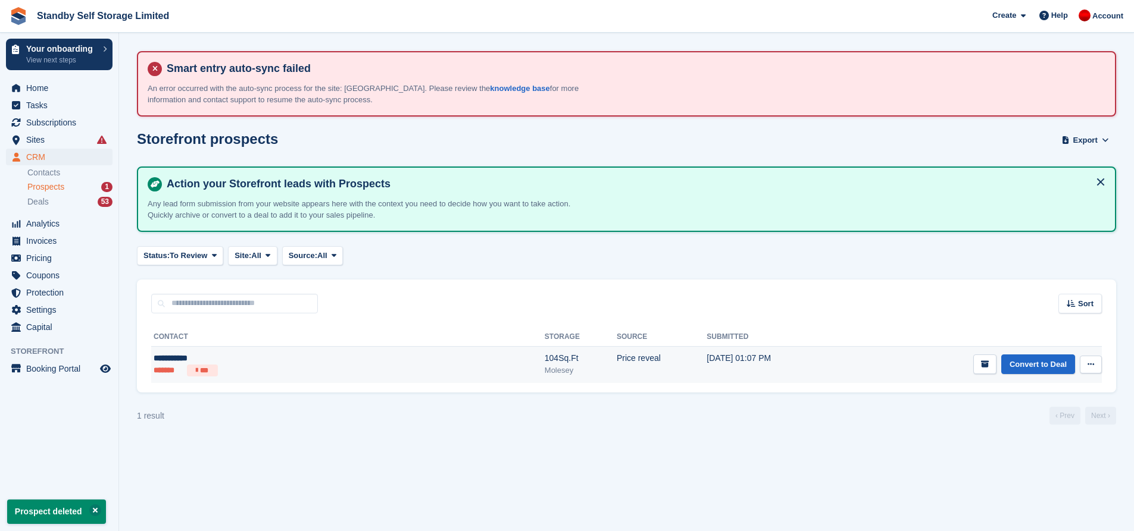
click at [544, 362] on div "104Sq.Ft" at bounding box center [580, 358] width 72 height 12
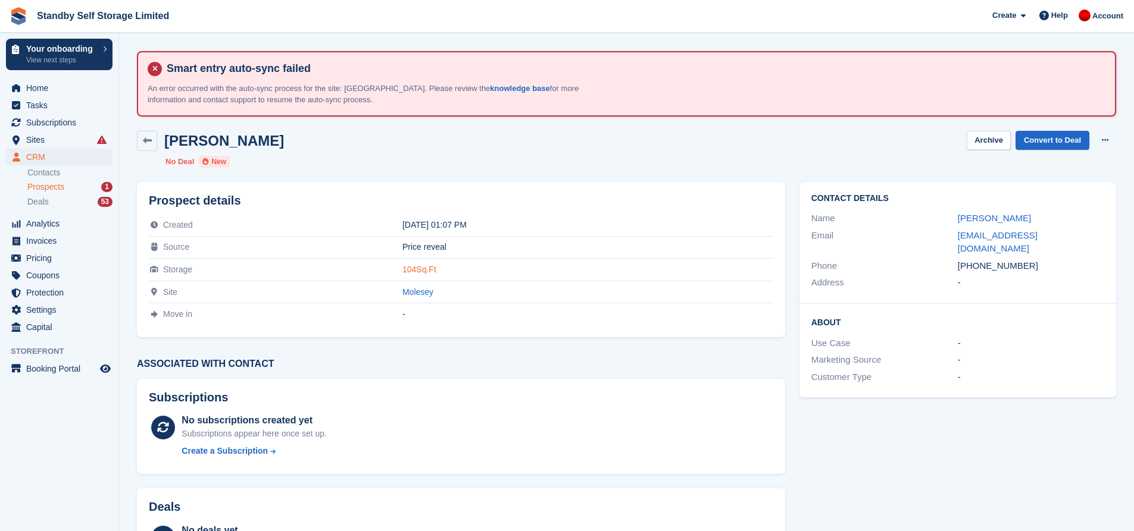
click at [402, 270] on link "104Sq.Ft" at bounding box center [419, 270] width 34 height 10
click at [402, 299] on td "Molesey" at bounding box center [587, 292] width 371 height 23
click at [402, 296] on link "Molesey" at bounding box center [417, 292] width 31 height 10
click at [1070, 142] on link "Convert to Deal" at bounding box center [1052, 141] width 74 height 20
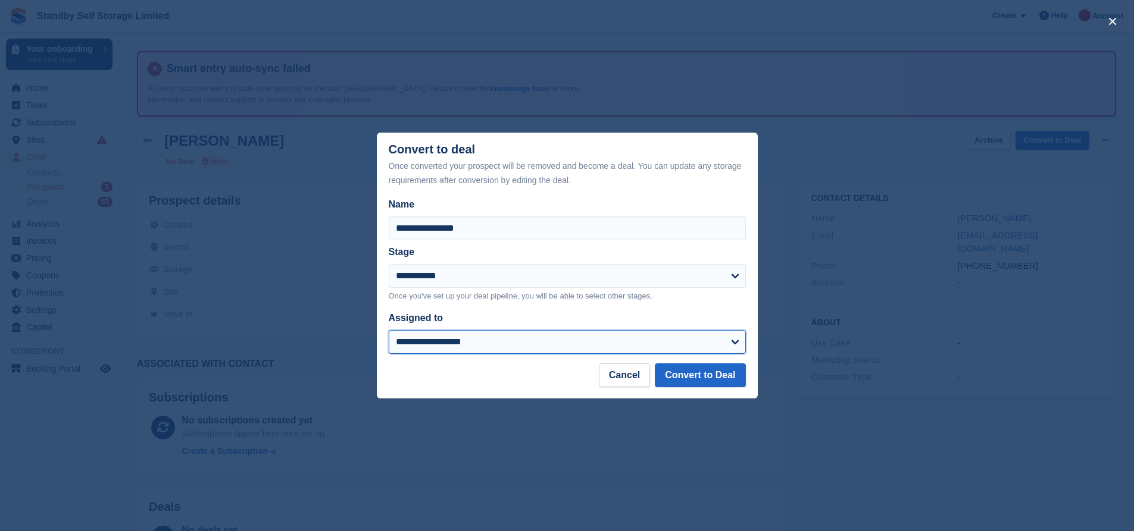
click at [490, 333] on select "**********" at bounding box center [567, 342] width 357 height 24
click at [389, 331] on select "**********" at bounding box center [567, 342] width 357 height 24
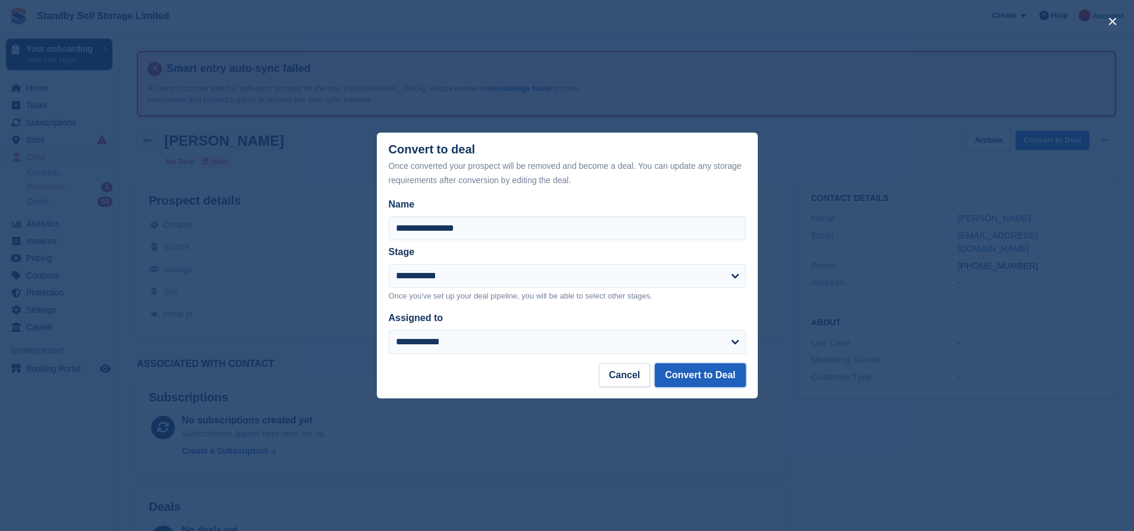
click at [702, 381] on button "Convert to Deal" at bounding box center [700, 376] width 90 height 24
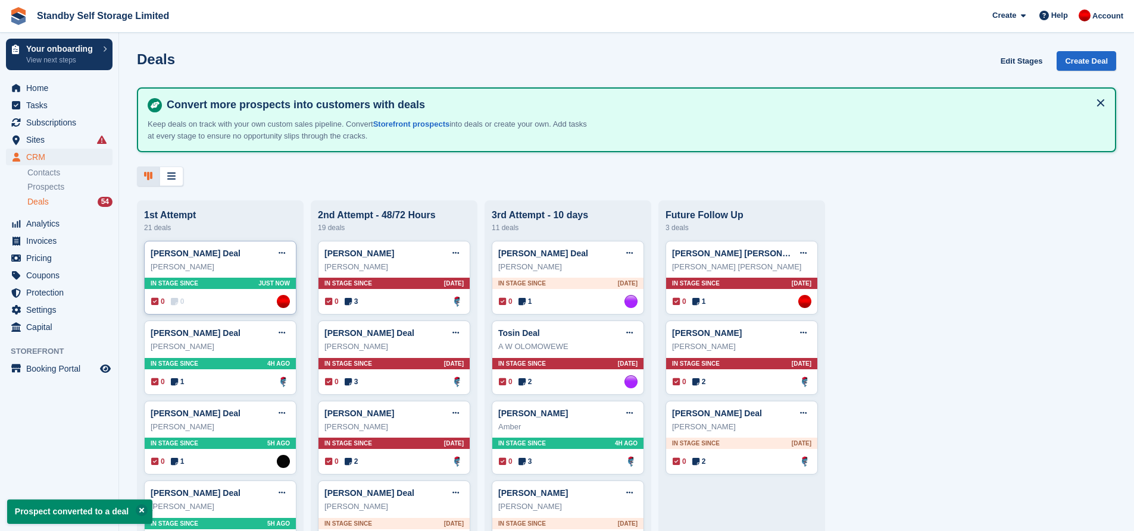
click at [190, 272] on div "Thomas Cole" at bounding box center [220, 267] width 139 height 12
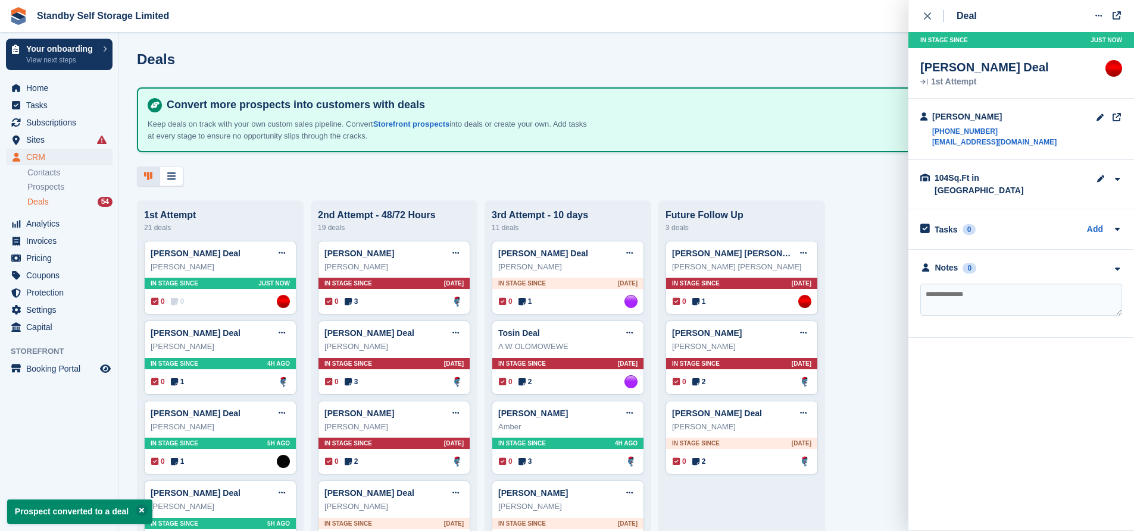
click at [975, 297] on textarea at bounding box center [1021, 300] width 202 height 32
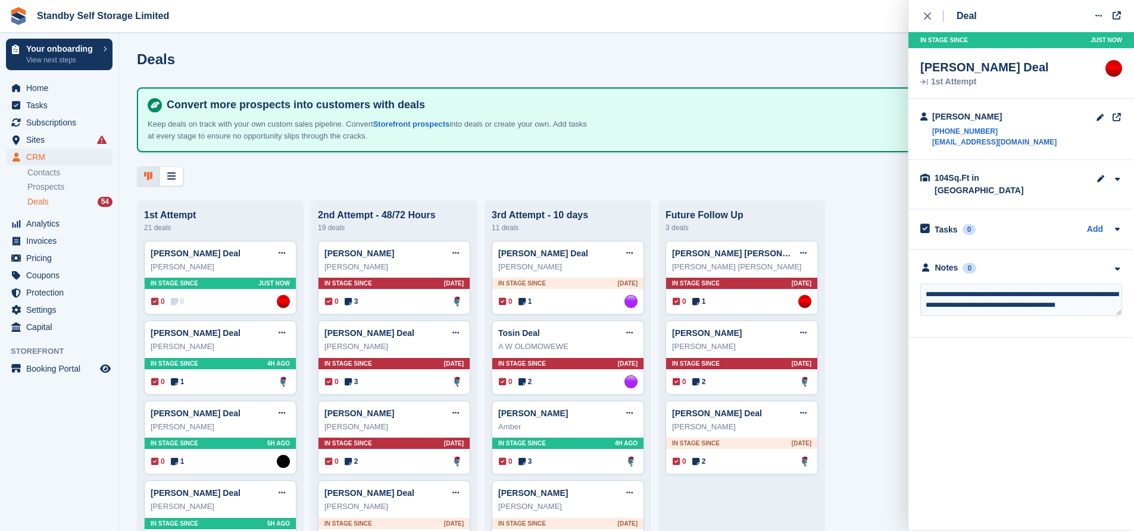
type textarea "**********"
click at [1086, 298] on textarea "**********" at bounding box center [1021, 300] width 202 height 32
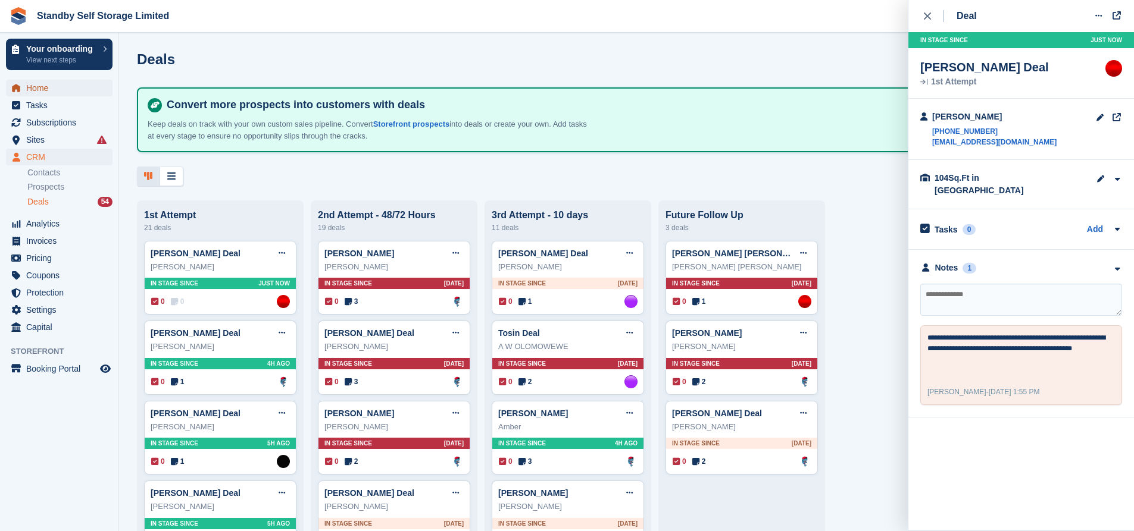
click at [51, 92] on span "Home" at bounding box center [61, 88] width 71 height 17
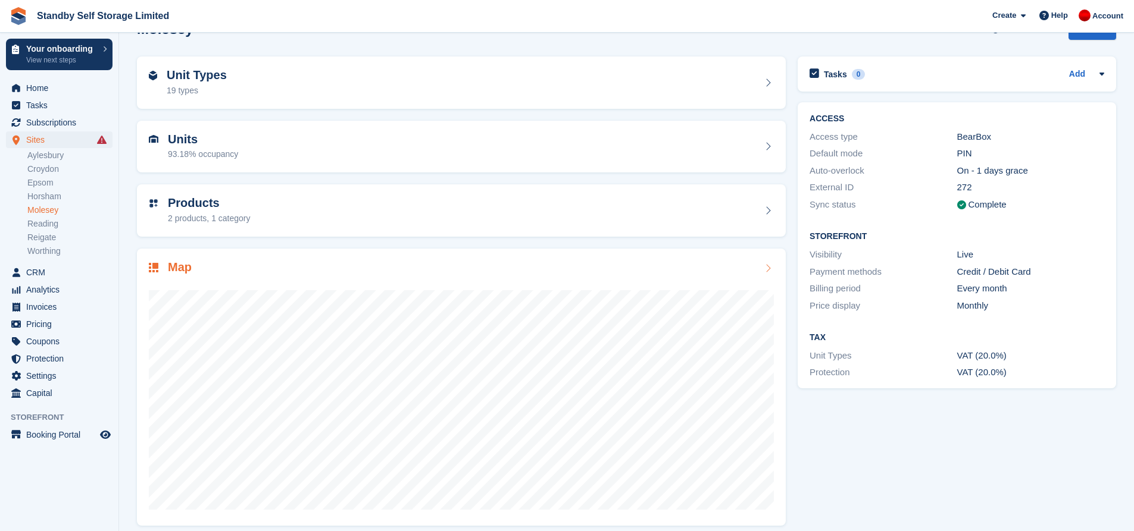
scroll to position [119, 0]
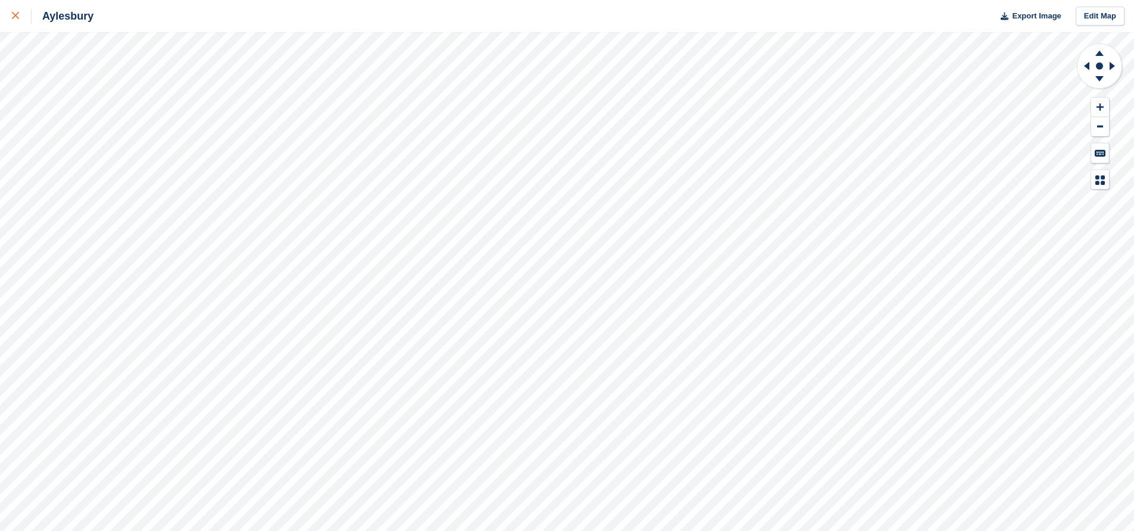
click at [18, 14] on icon at bounding box center [15, 15] width 7 height 7
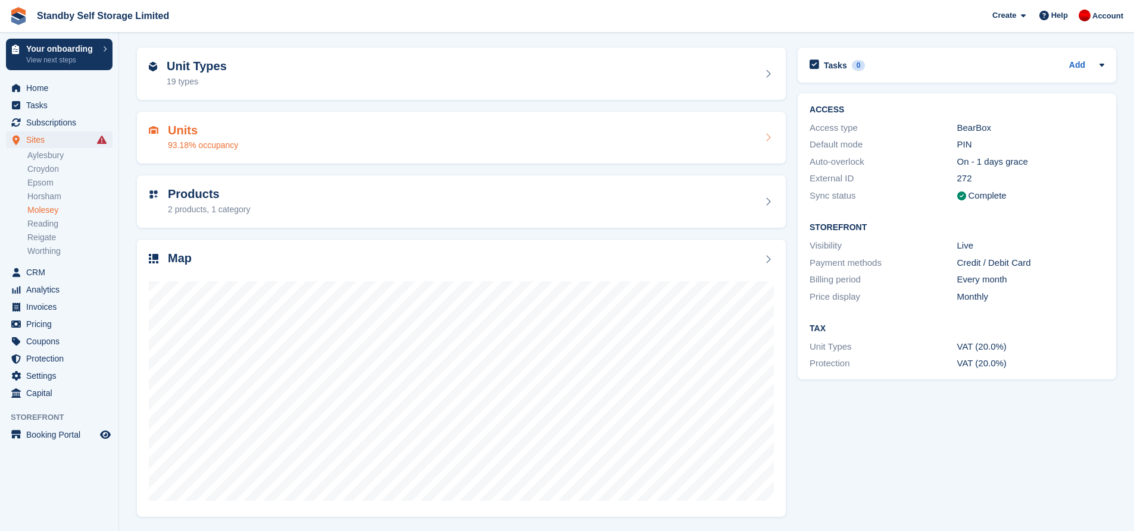
scroll to position [119, 0]
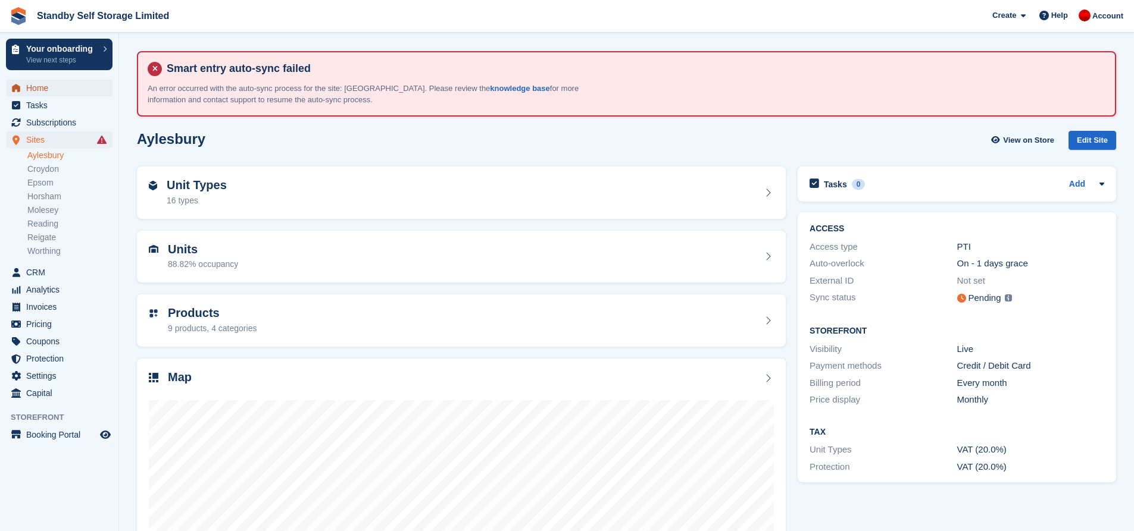
click at [51, 86] on span "Home" at bounding box center [61, 88] width 71 height 17
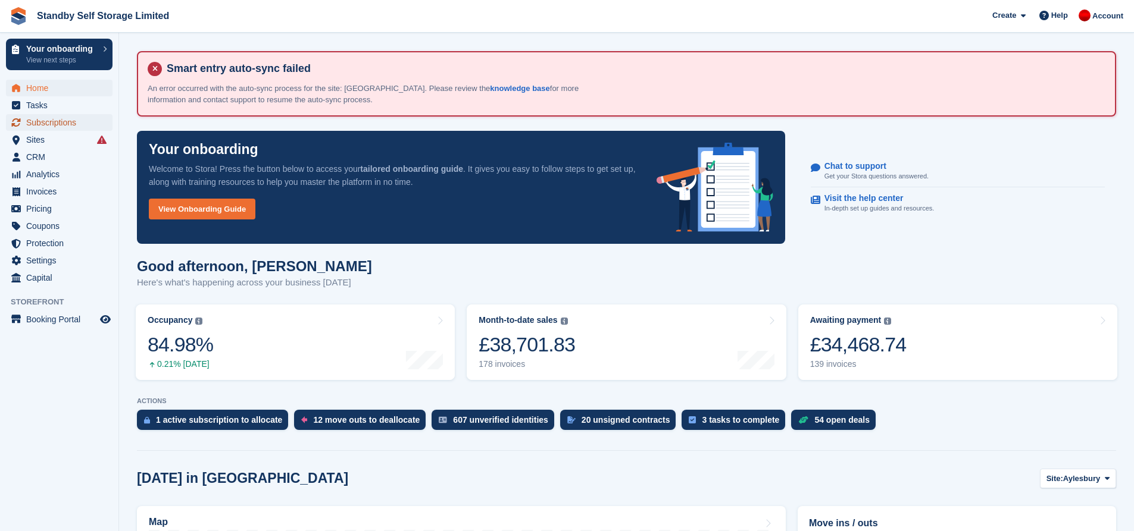
click at [60, 125] on span "Subscriptions" at bounding box center [61, 122] width 71 height 17
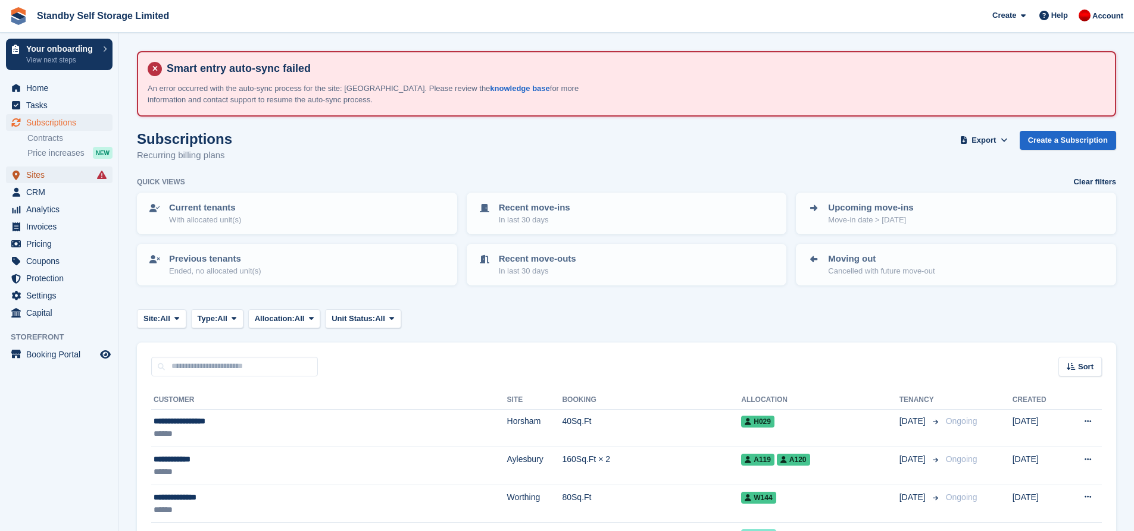
click at [64, 174] on span "Sites" at bounding box center [61, 175] width 71 height 17
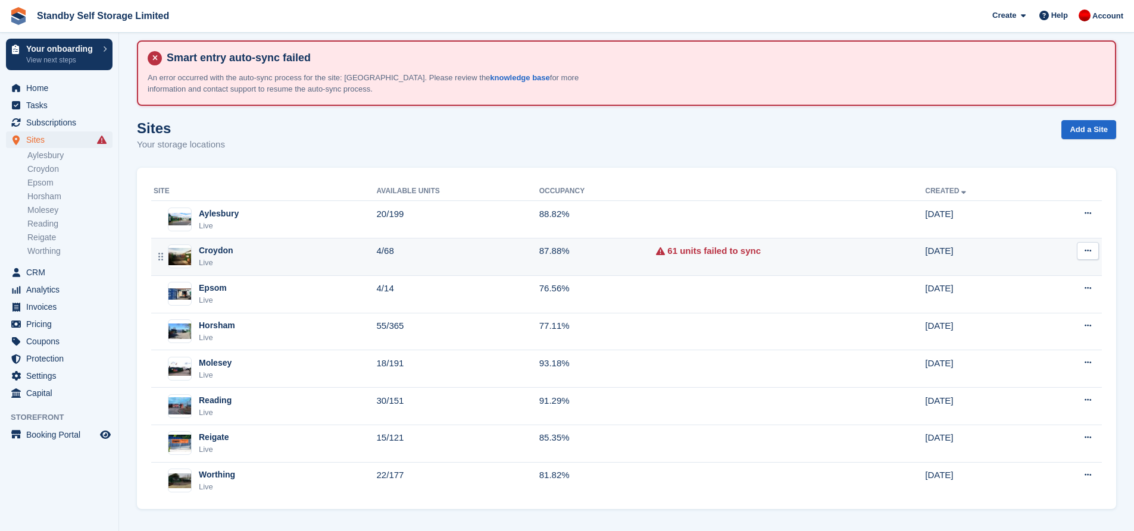
scroll to position [14, 0]
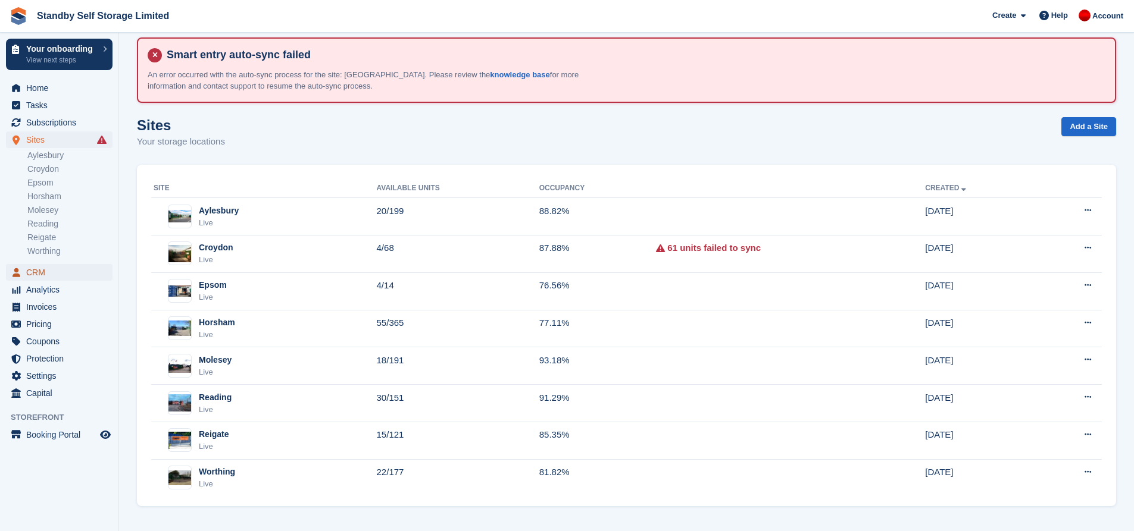
click at [61, 269] on span "CRM" at bounding box center [61, 272] width 71 height 17
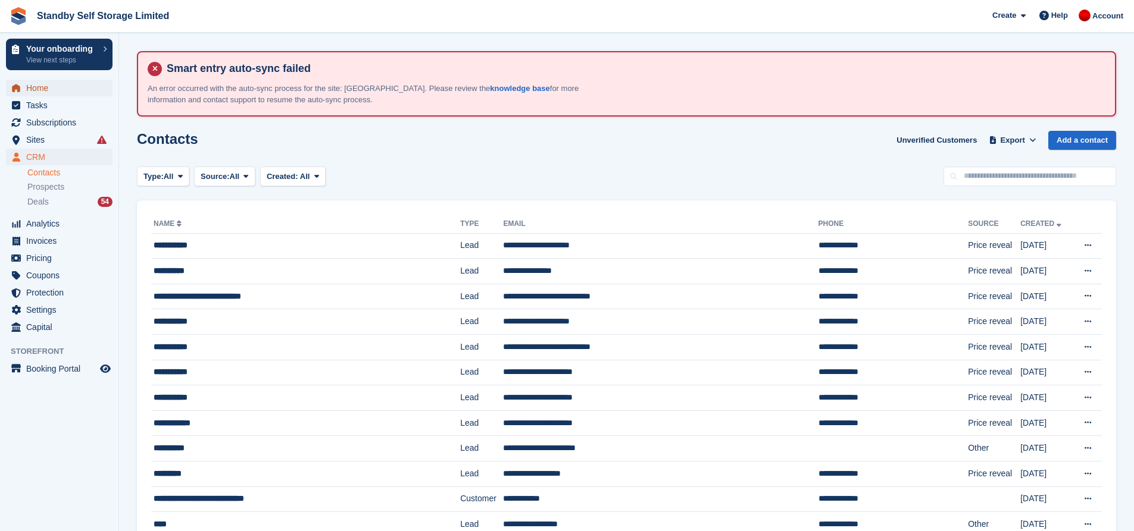
click at [44, 84] on span "Home" at bounding box center [61, 88] width 71 height 17
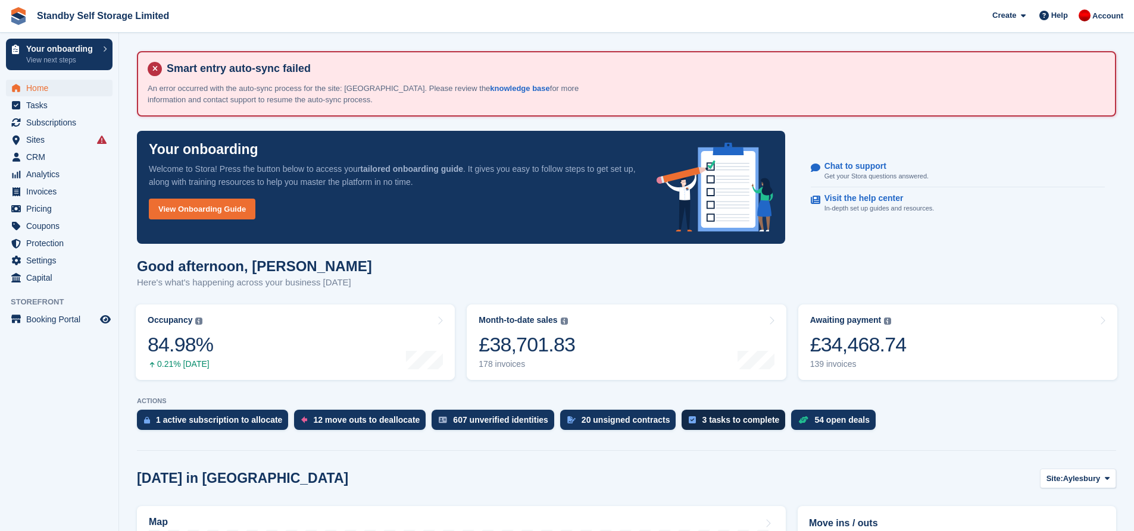
click at [702, 418] on div "3 tasks to complete" at bounding box center [740, 420] width 77 height 10
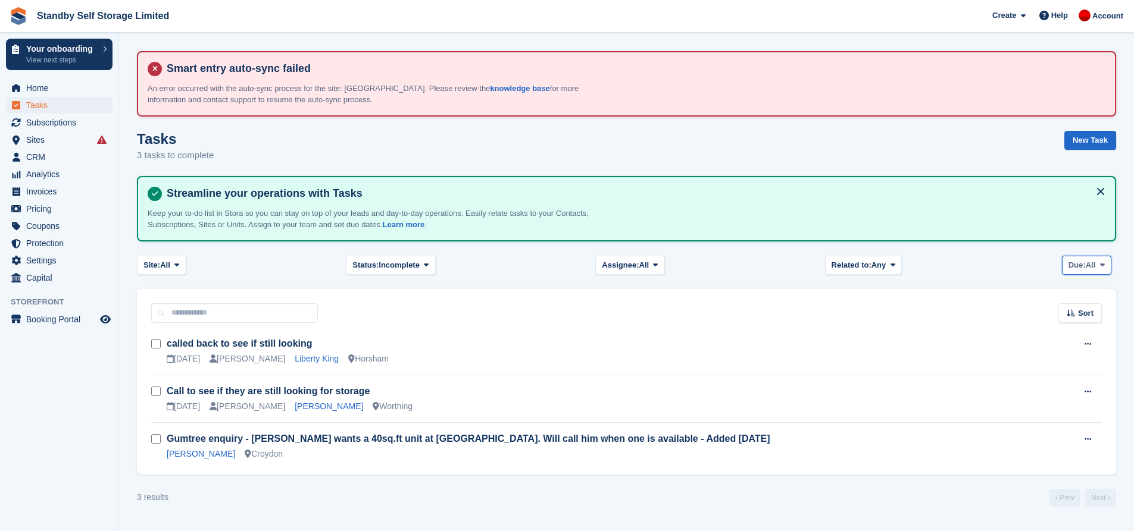
click at [1088, 258] on button "Due: All" at bounding box center [1086, 266] width 49 height 20
click at [1087, 335] on link "Today" at bounding box center [1119, 336] width 104 height 21
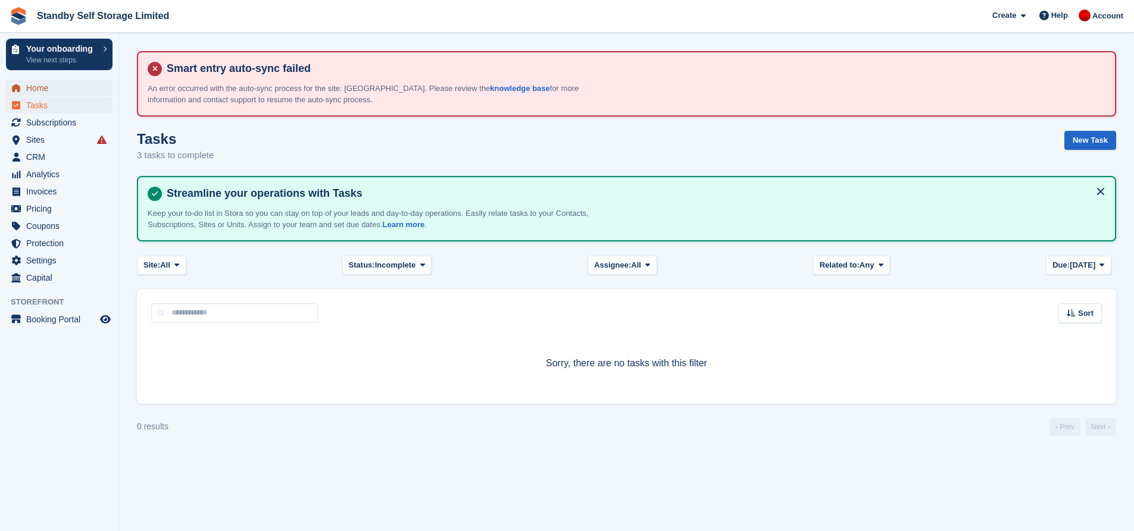
click at [70, 89] on span "Home" at bounding box center [61, 88] width 71 height 17
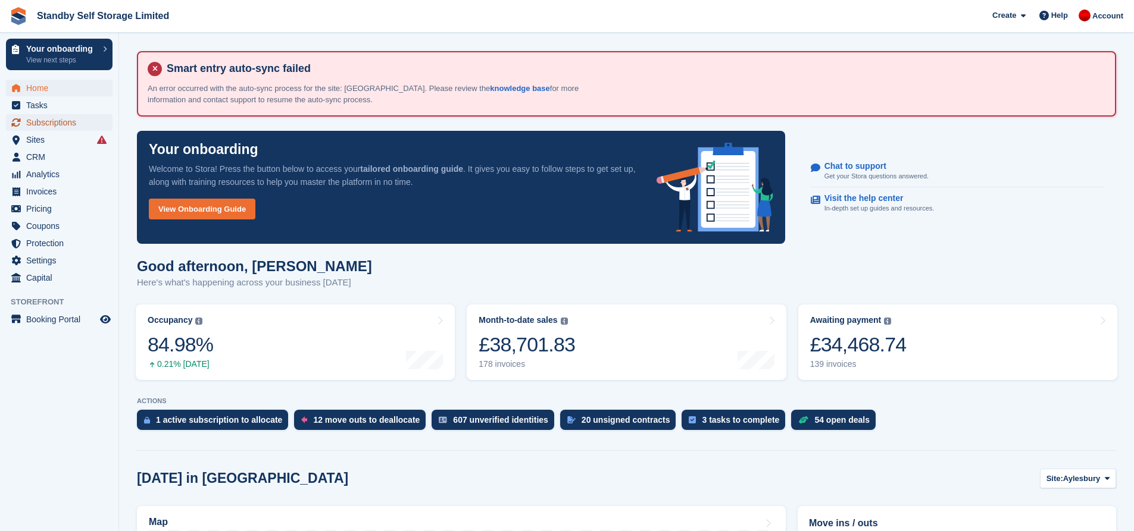
click at [68, 129] on span "Subscriptions" at bounding box center [61, 122] width 71 height 17
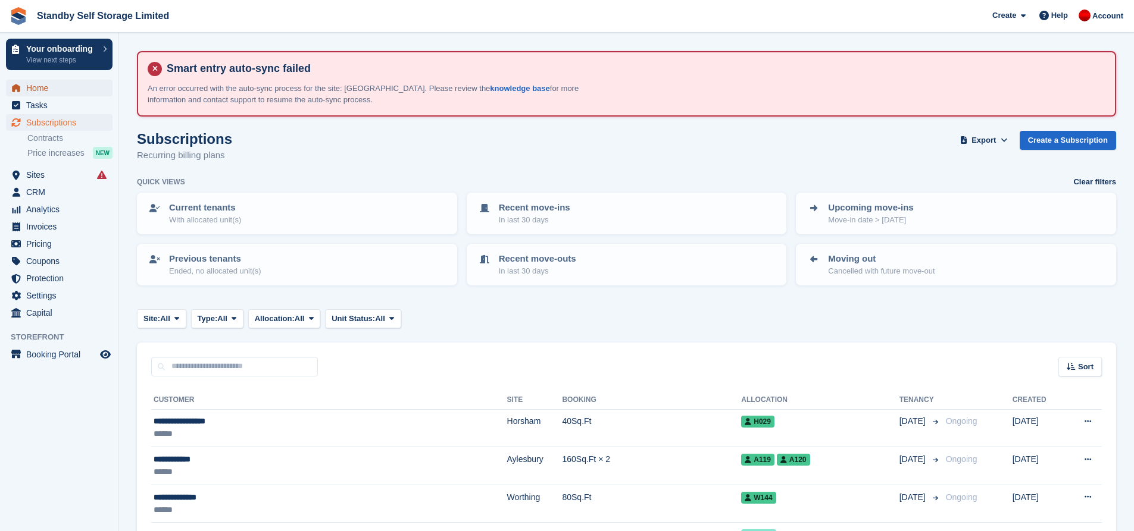
click at [47, 87] on span "Home" at bounding box center [61, 88] width 71 height 17
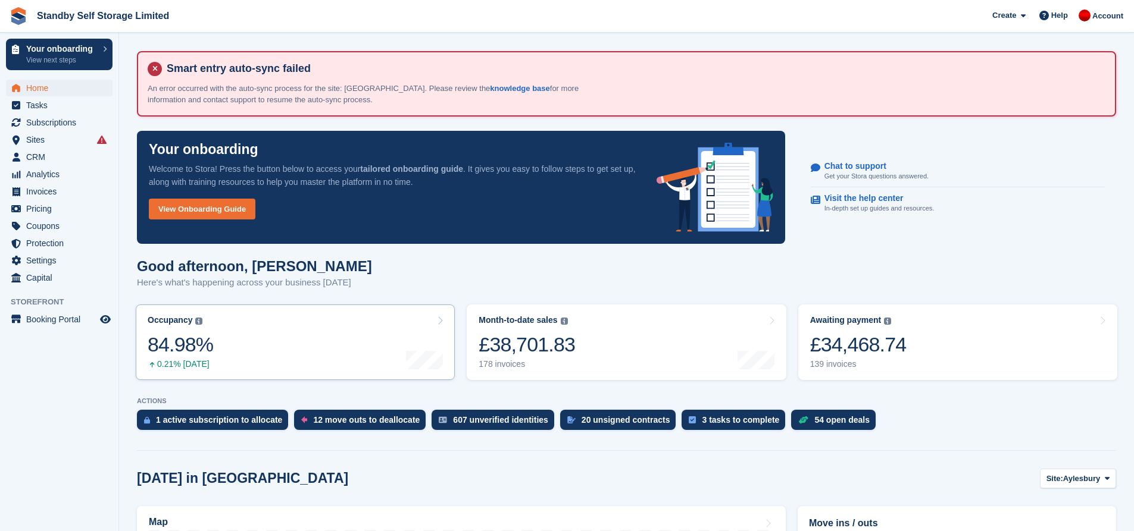
click at [232, 354] on link "Occupancy The percentage of all currently allocated units in terms of area. Inc…" at bounding box center [295, 343] width 319 height 76
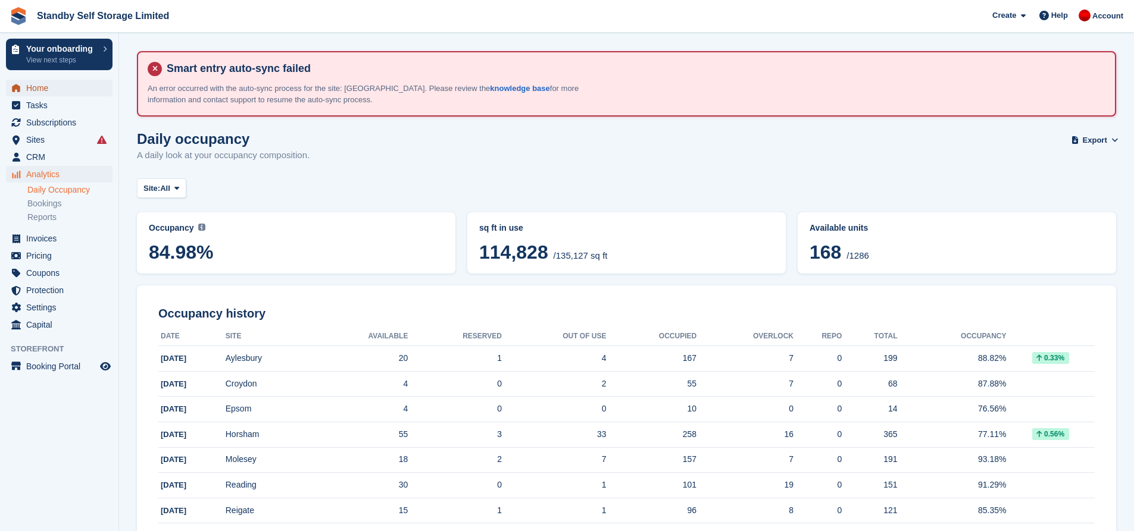
click at [47, 84] on span "Home" at bounding box center [61, 88] width 71 height 17
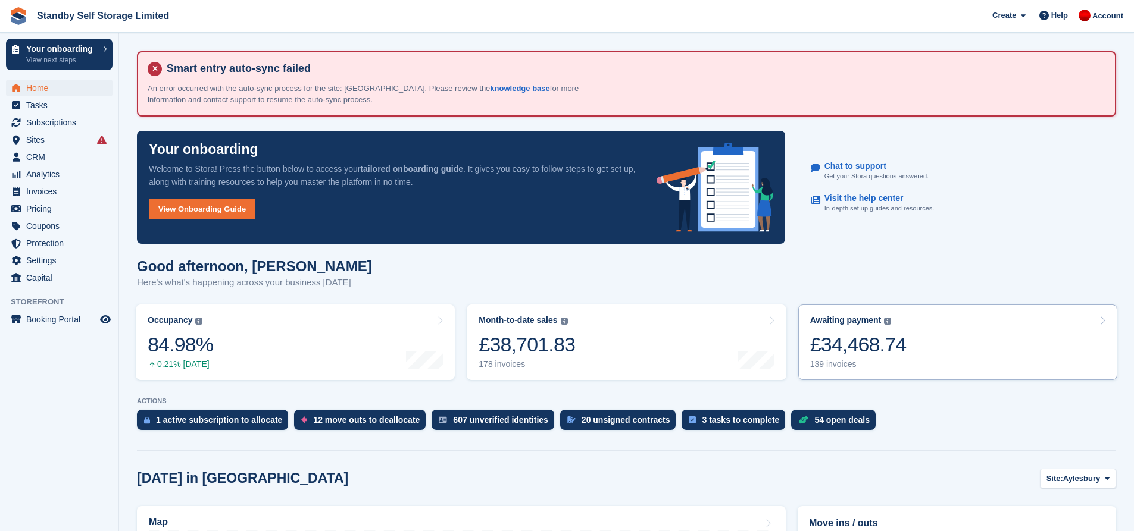
click at [896, 346] on div "£34,468.74" at bounding box center [858, 345] width 96 height 24
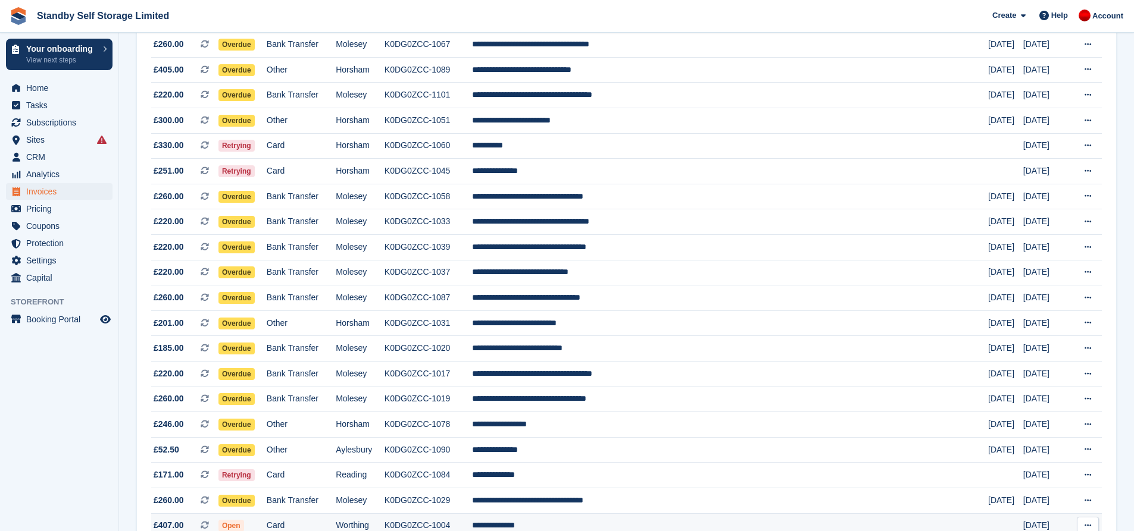
scroll to position [1074, 0]
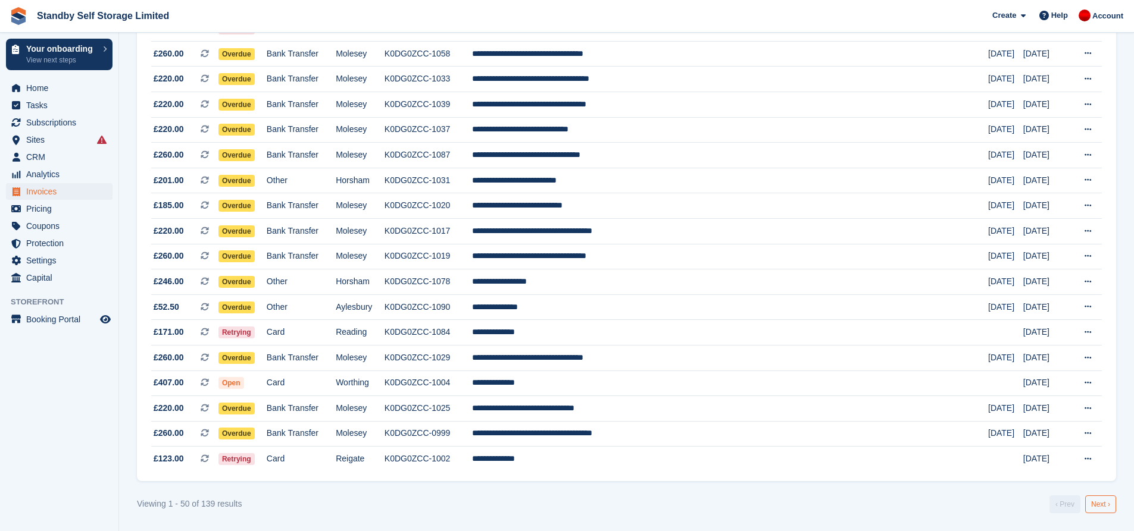
click at [1104, 497] on link "Next ›" at bounding box center [1100, 505] width 31 height 18
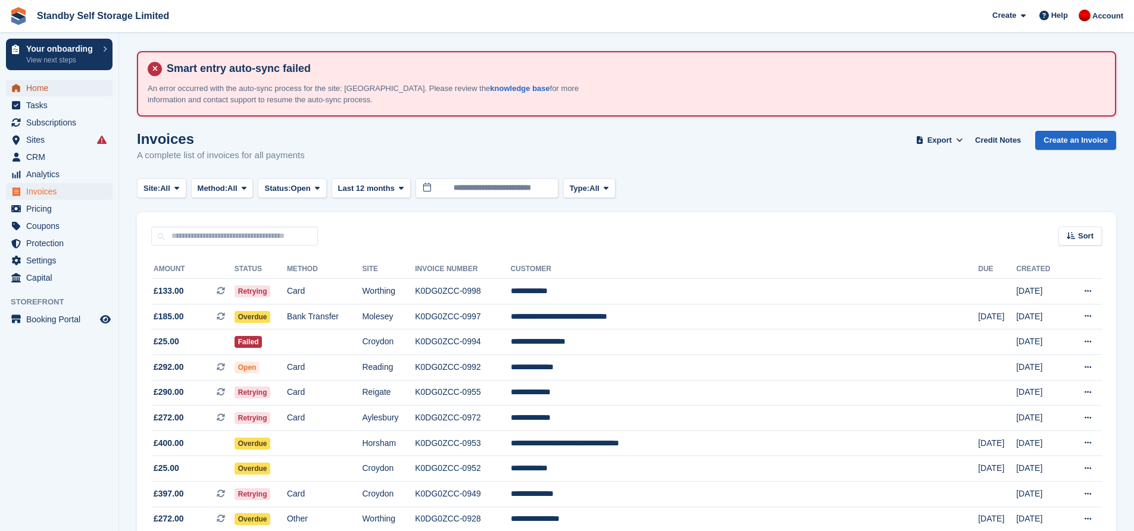
click at [40, 87] on span "Home" at bounding box center [61, 88] width 71 height 17
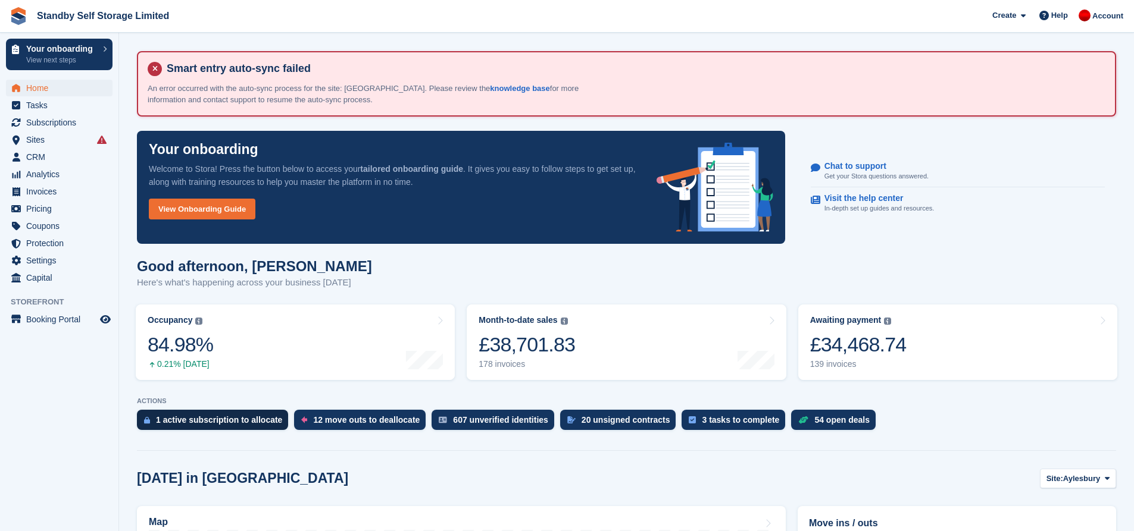
click at [193, 428] on div "1 active subscription to allocate" at bounding box center [212, 420] width 151 height 20
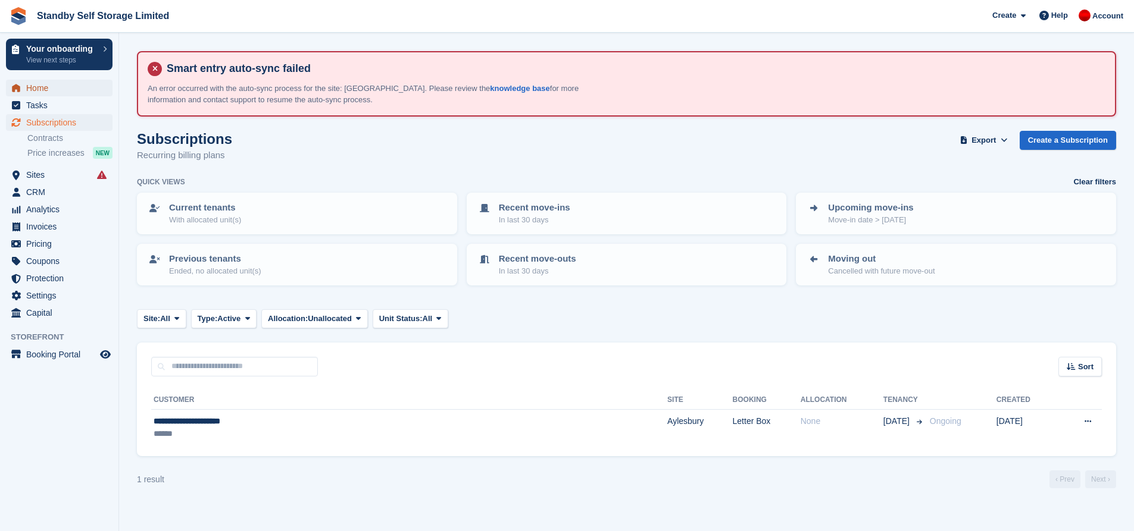
click at [63, 88] on span "Home" at bounding box center [61, 88] width 71 height 17
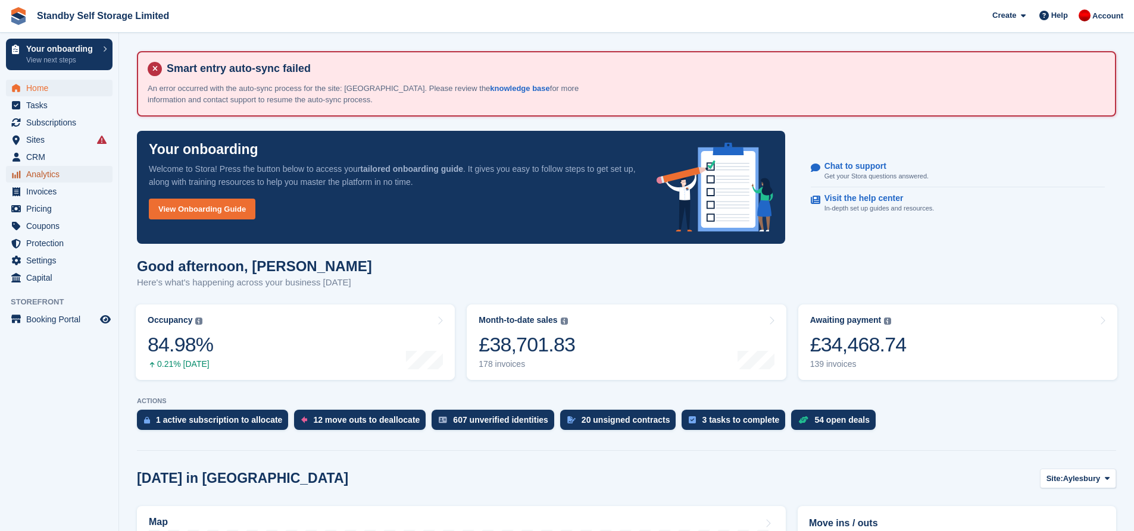
click at [61, 179] on span "Analytics" at bounding box center [61, 174] width 71 height 17
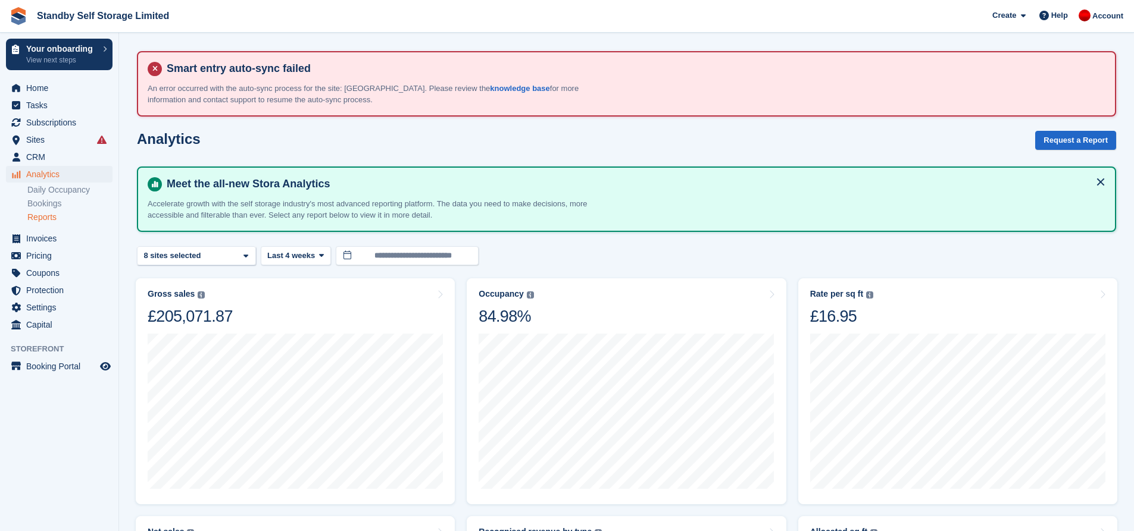
click at [55, 216] on link "Reports" at bounding box center [69, 217] width 85 height 11
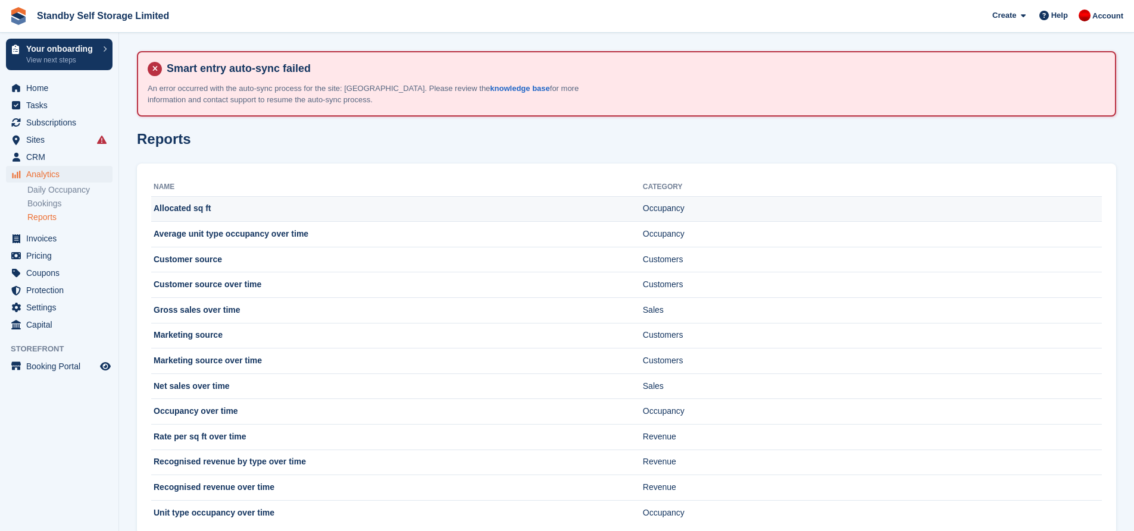
click at [309, 208] on td "Allocated sq ft" at bounding box center [397, 209] width 492 height 26
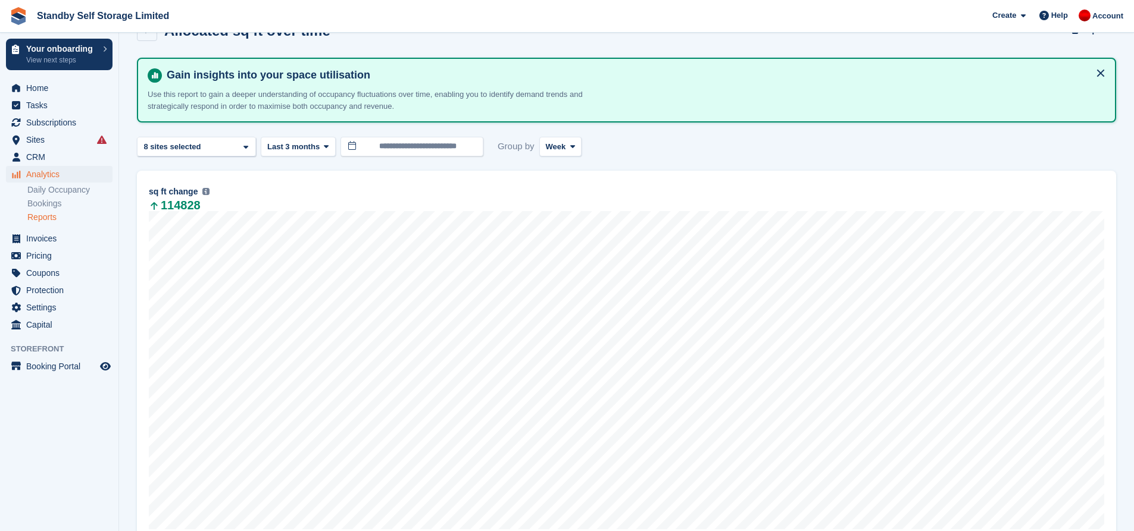
scroll to position [119, 0]
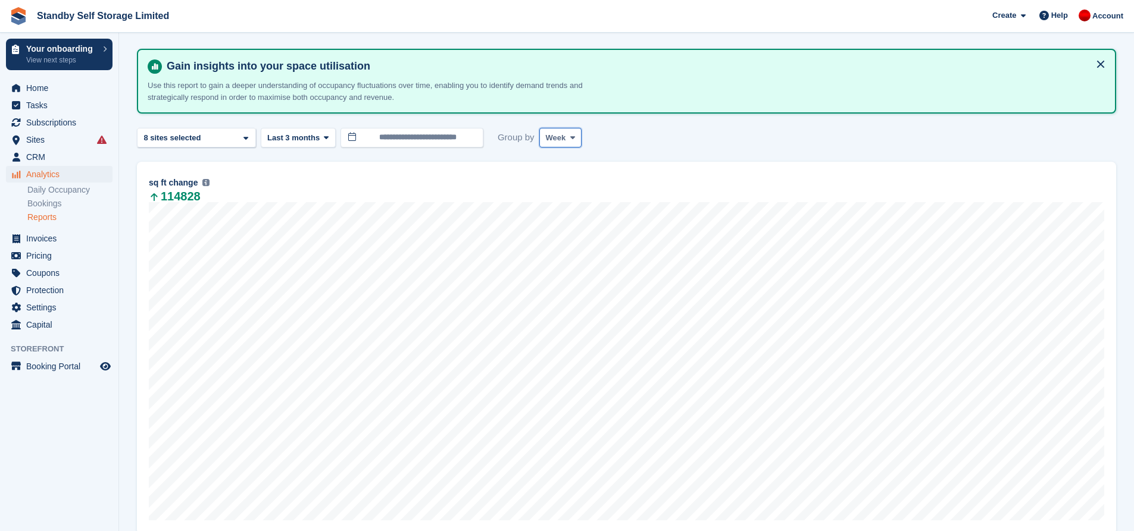
click at [561, 136] on span "Week" at bounding box center [556, 138] width 20 height 12
click at [566, 214] on link "Month" at bounding box center [596, 208] width 104 height 21
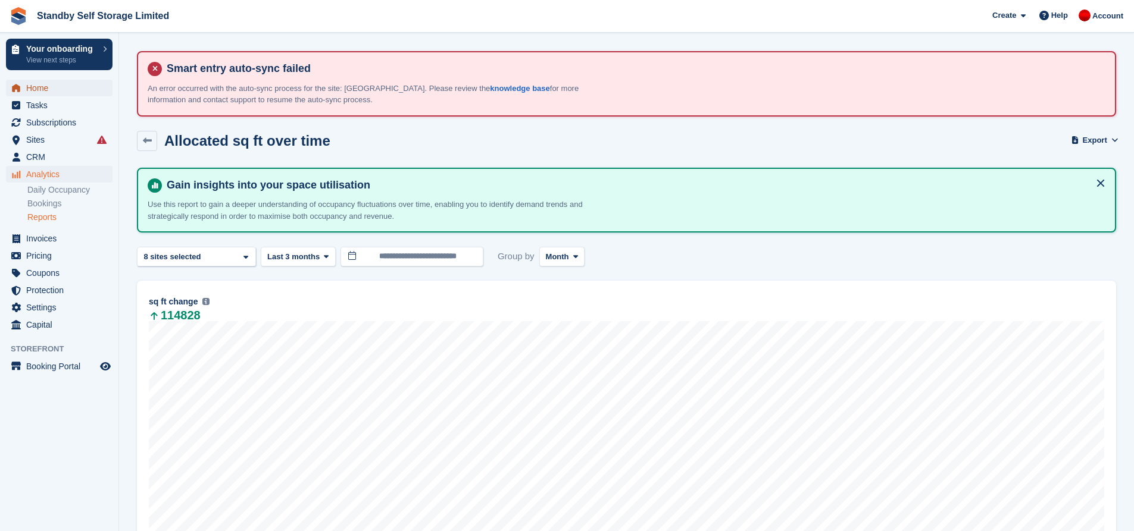
click at [40, 87] on span "Home" at bounding box center [61, 88] width 71 height 17
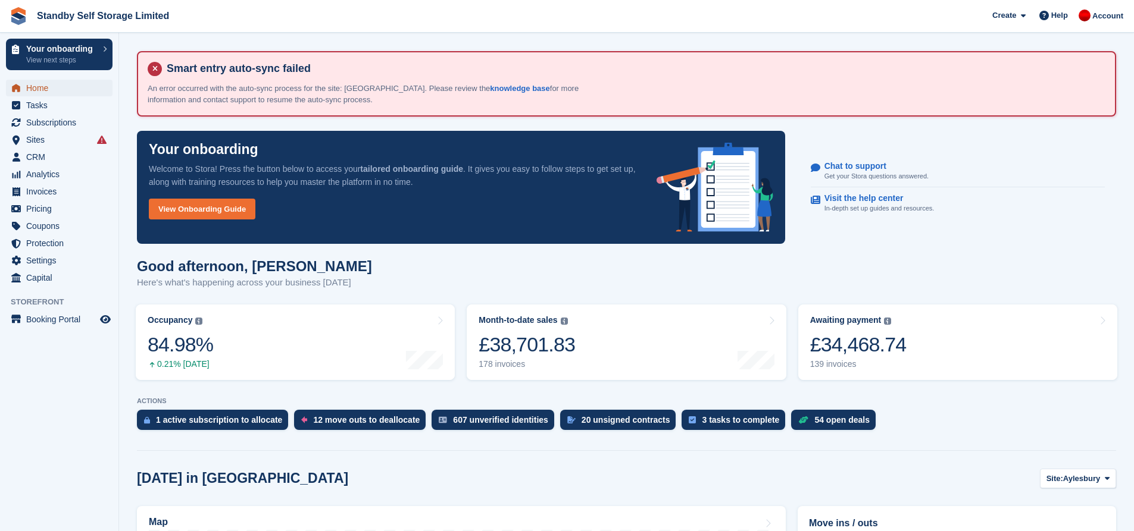
click at [54, 92] on span "Home" at bounding box center [61, 88] width 71 height 17
click at [65, 122] on span "Subscriptions" at bounding box center [61, 122] width 71 height 17
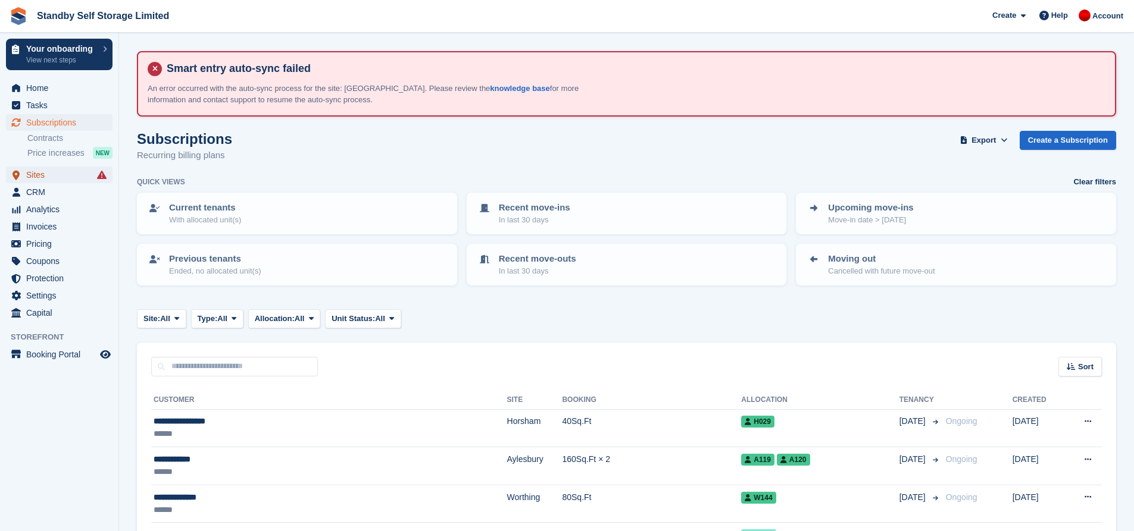
click at [50, 177] on span "Sites" at bounding box center [61, 175] width 71 height 17
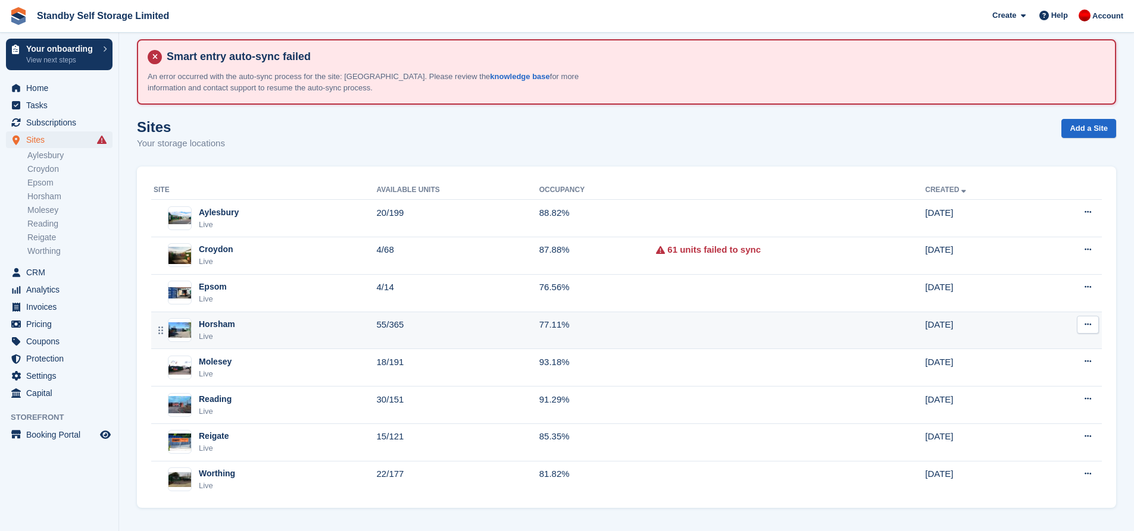
scroll to position [14, 0]
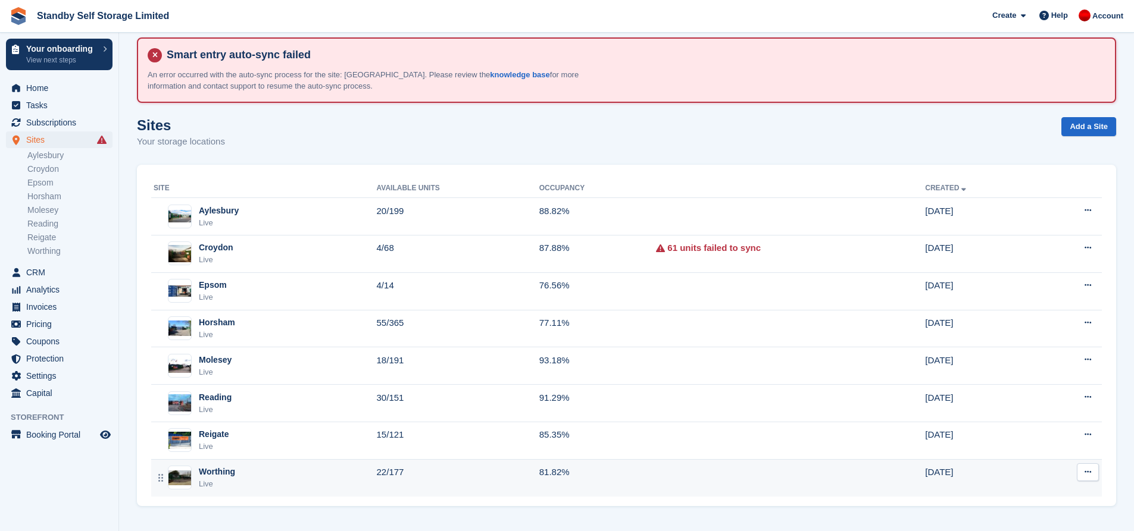
click at [267, 477] on div "Worthing Live" at bounding box center [265, 478] width 223 height 24
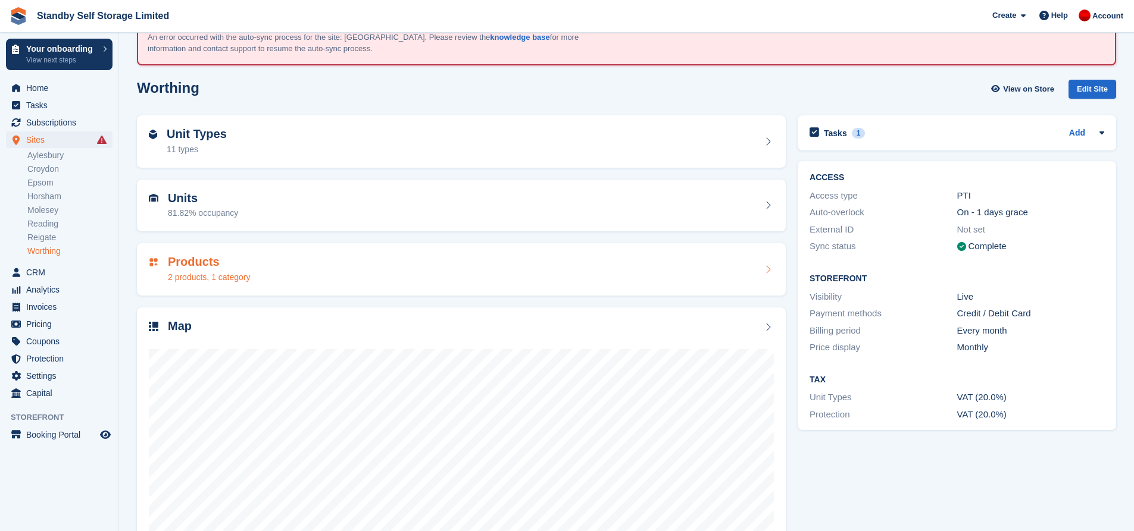
scroll to position [120, 0]
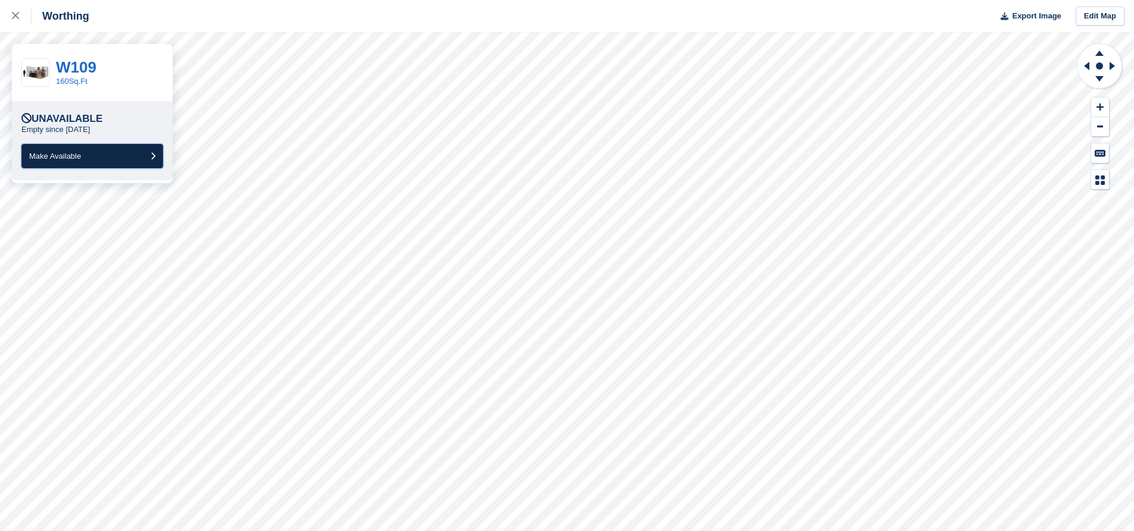
click at [62, 152] on span "Make Available" at bounding box center [55, 156] width 52 height 9
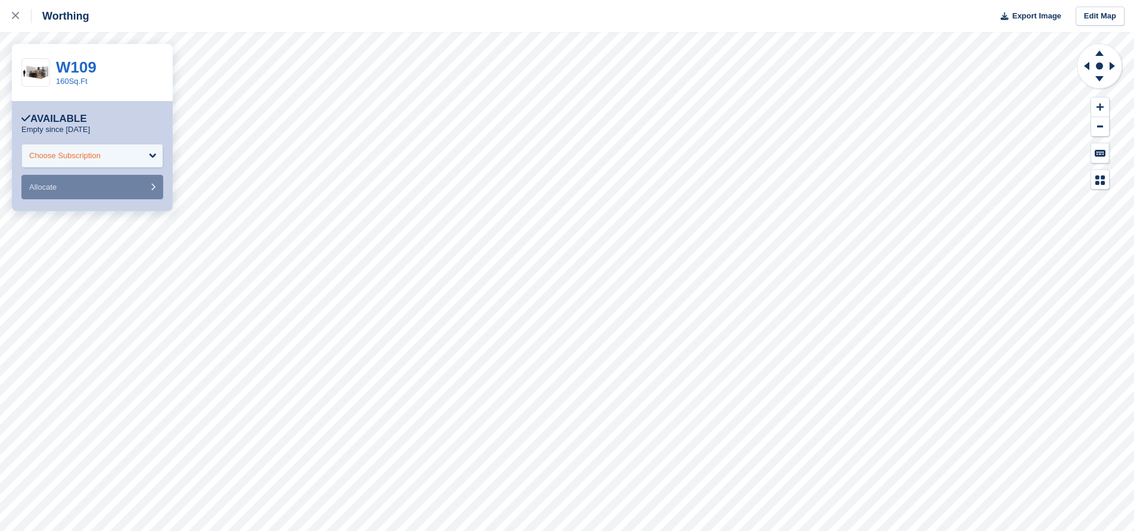
click at [98, 158] on div "Choose Subscription" at bounding box center [64, 156] width 71 height 12
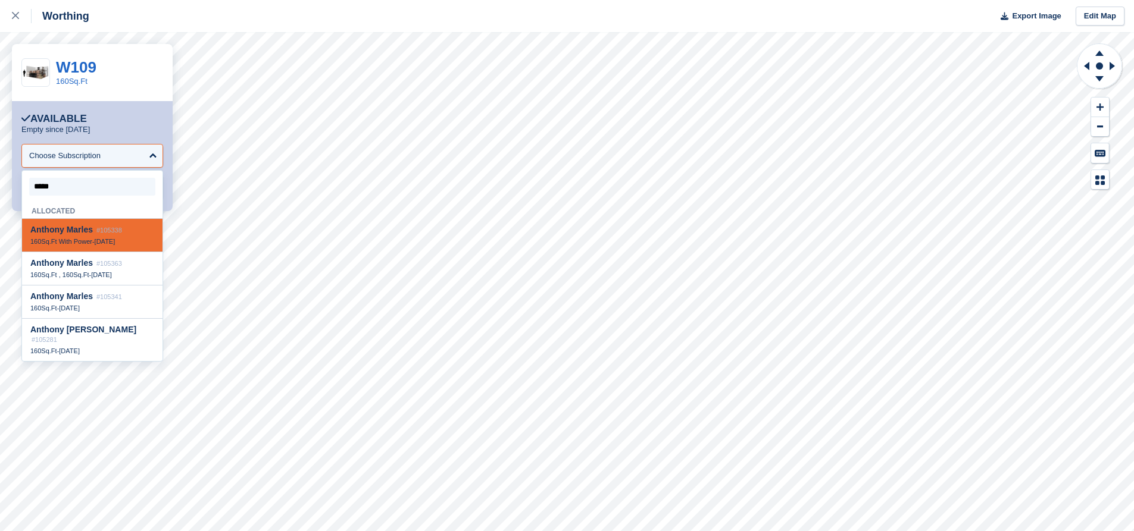
type input "******"
select select "******"
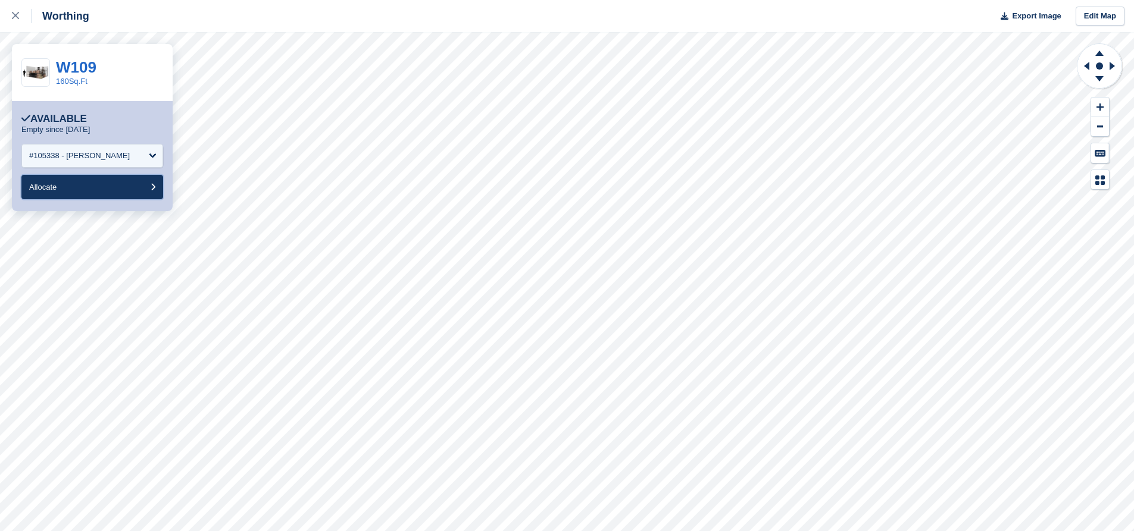
click at [97, 187] on button "Allocate" at bounding box center [92, 187] width 142 height 24
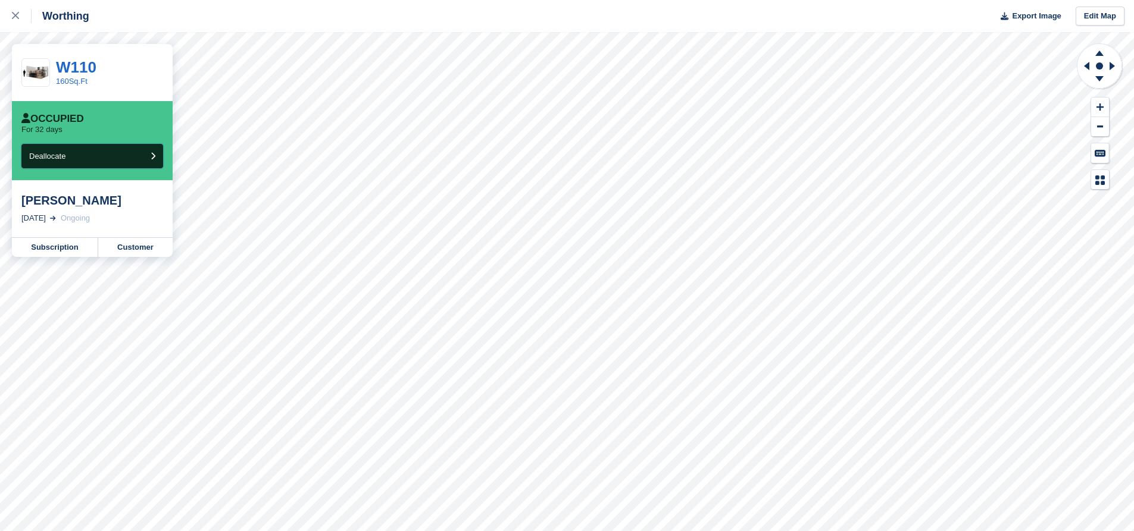
drag, startPoint x: 97, startPoint y: 159, endPoint x: 644, endPoint y: 24, distance: 563.3
click at [97, 159] on button "Deallocate" at bounding box center [92, 156] width 142 height 24
click at [60, 252] on link "Subscription" at bounding box center [55, 247] width 86 height 19
click at [120, 249] on link "Customer" at bounding box center [135, 247] width 74 height 19
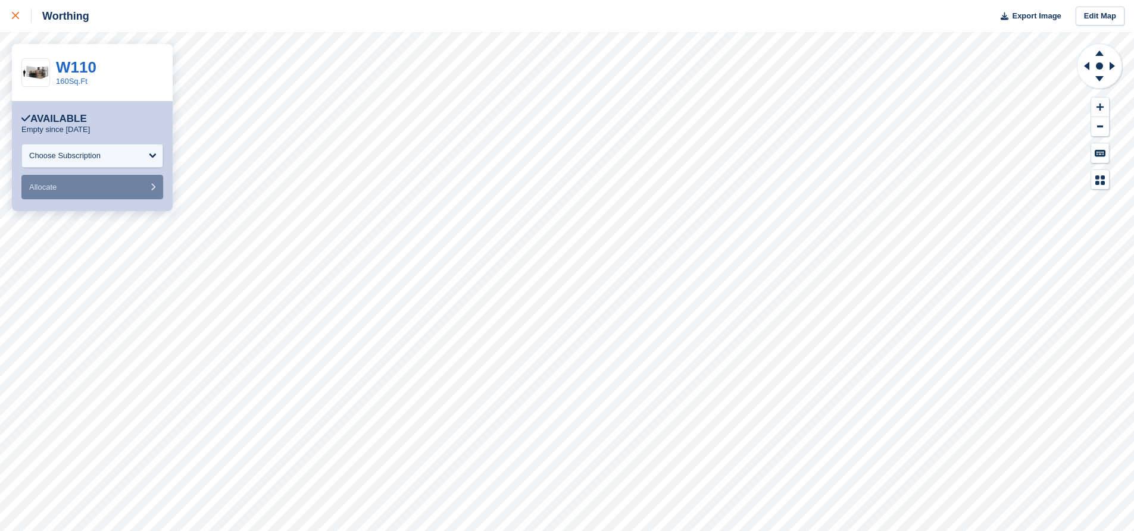
click at [17, 21] on div at bounding box center [22, 16] width 20 height 14
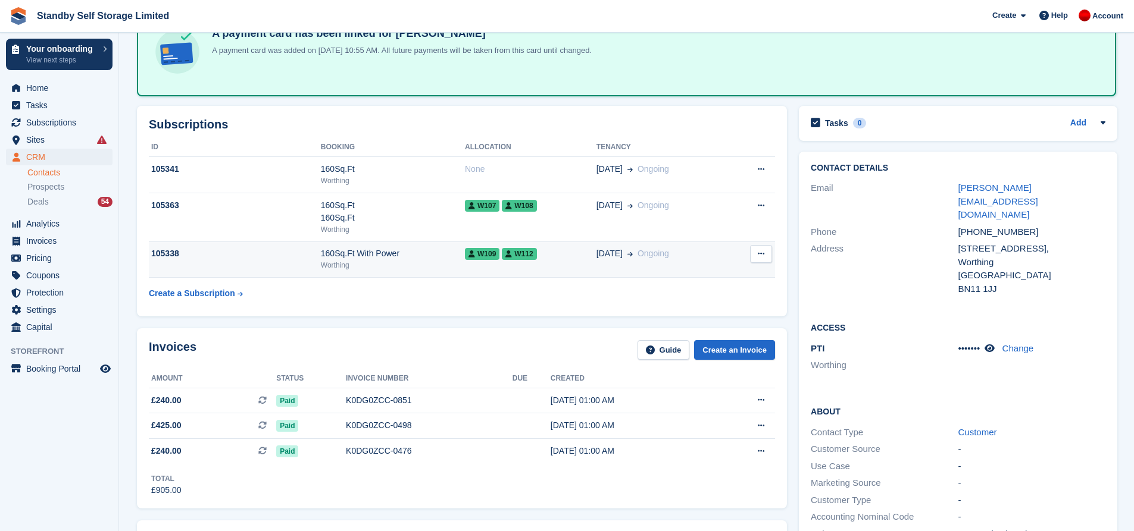
scroll to position [179, 0]
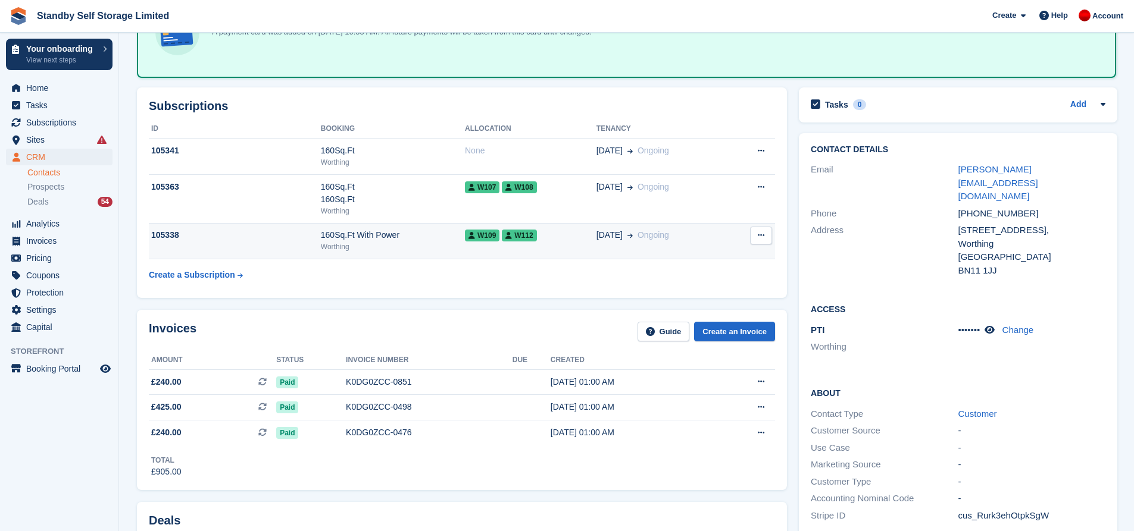
click at [433, 232] on div "160Sq.Ft With Power" at bounding box center [393, 235] width 144 height 12
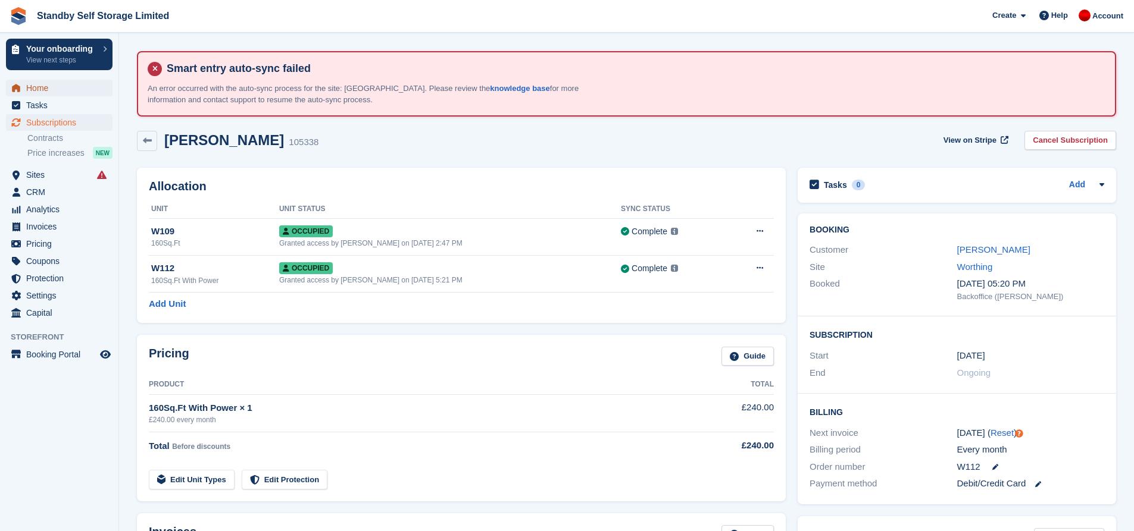
click at [34, 84] on span "Home" at bounding box center [61, 88] width 71 height 17
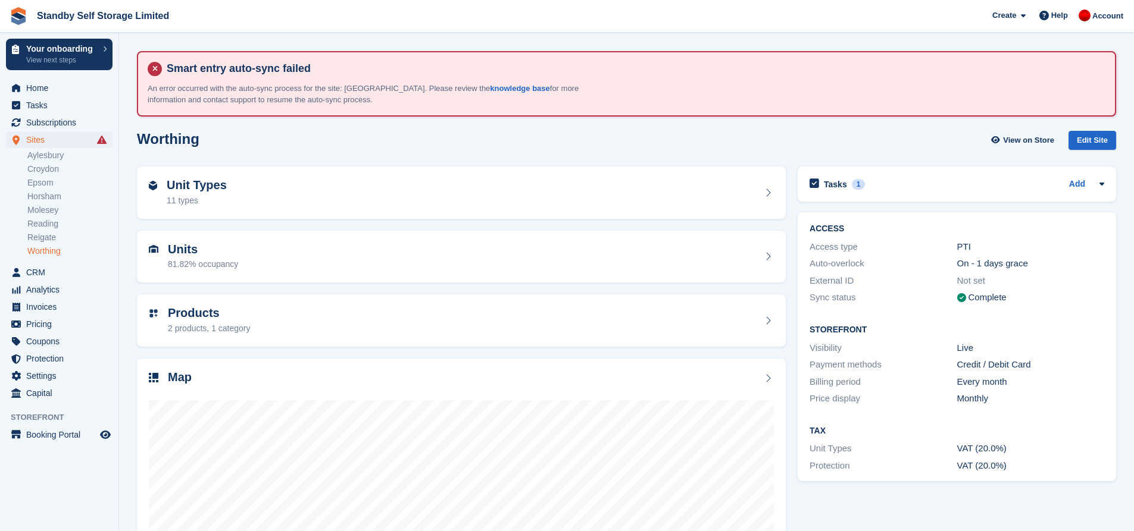
click at [876, 500] on div "Tasks 1 Add Call to see if they are still looking for storage [DATE] ACCESS Acc…" at bounding box center [956, 401] width 330 height 480
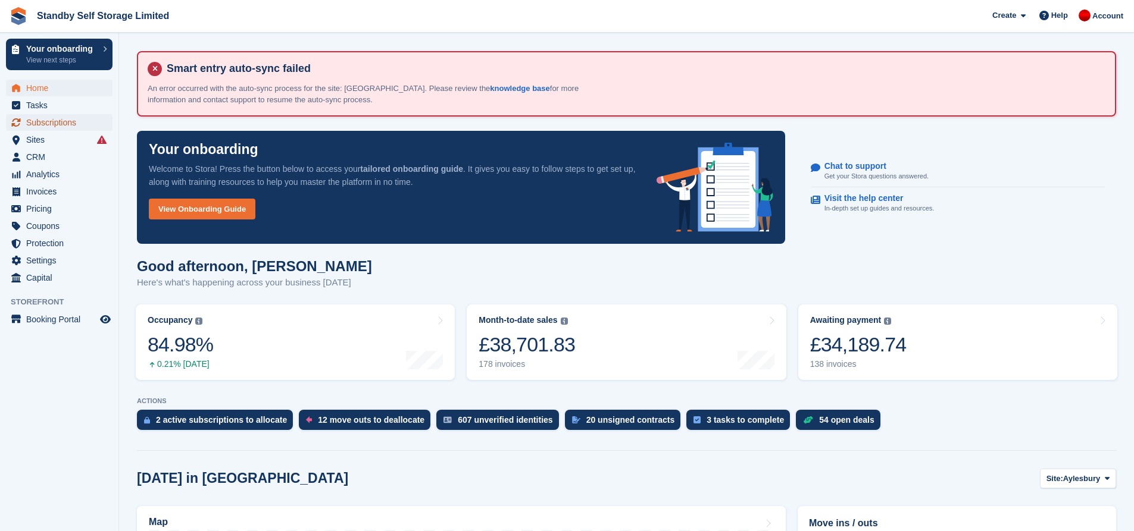
click at [49, 126] on span "Subscriptions" at bounding box center [61, 122] width 71 height 17
